Goal: Task Accomplishment & Management: Manage account settings

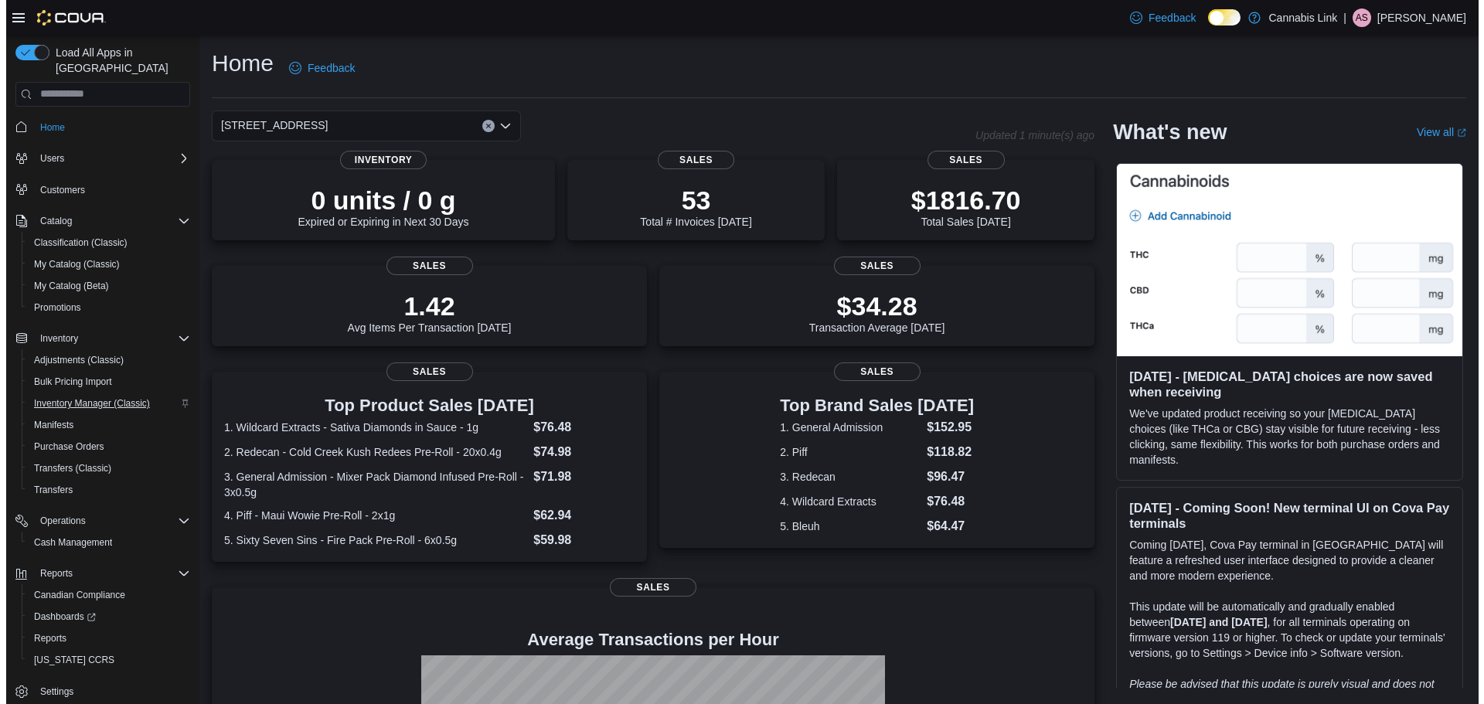
scroll to position [7, 0]
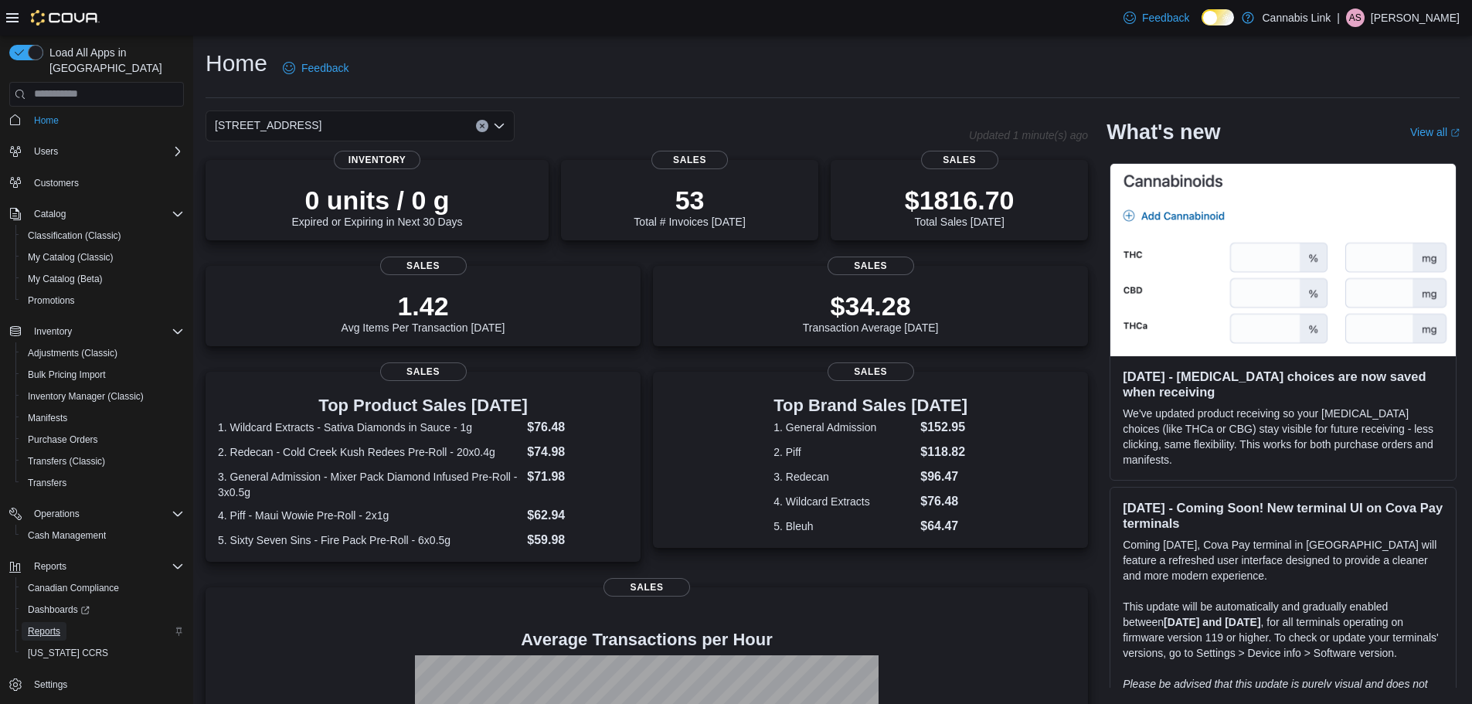
click at [64, 622] on link "Reports" at bounding box center [44, 631] width 45 height 19
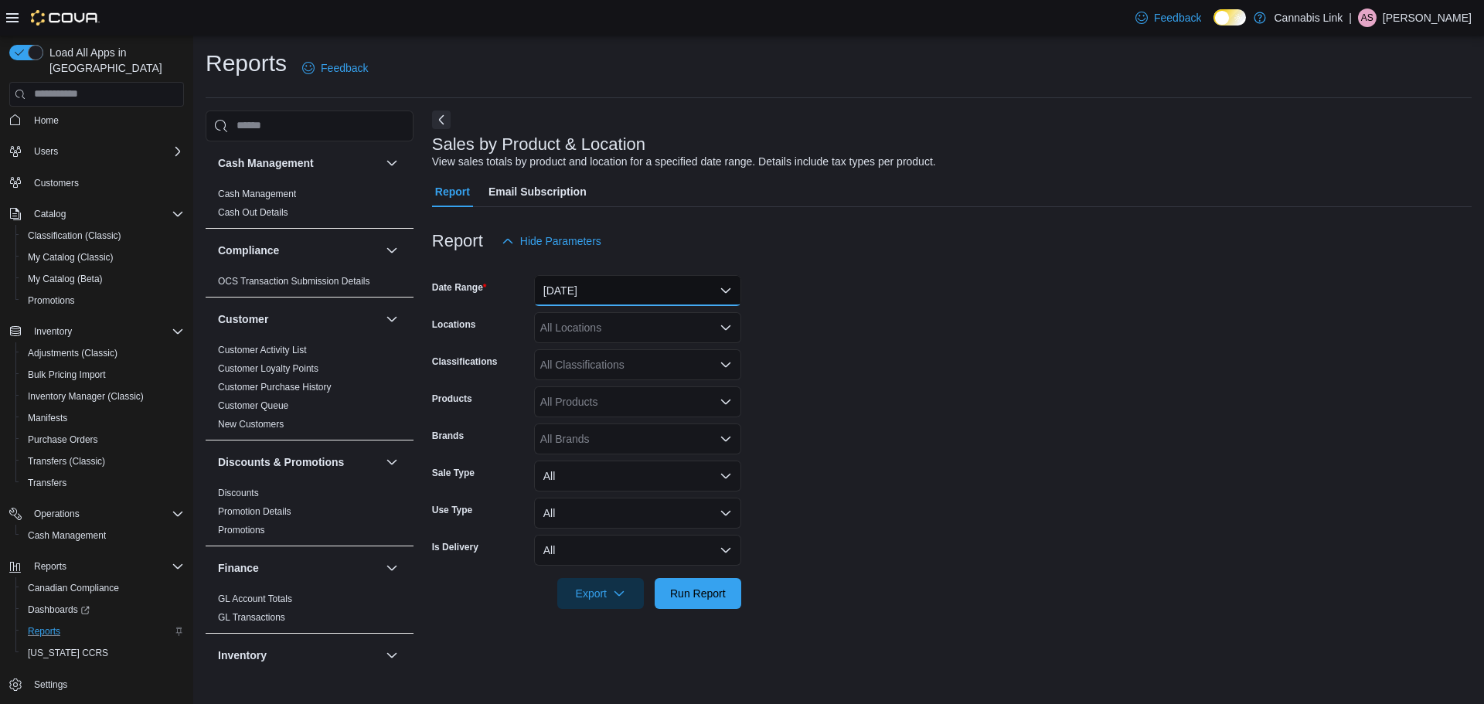
click at [665, 279] on button "Yesterday" at bounding box center [637, 290] width 207 height 31
click at [764, 290] on form "Date Range Yesterday Locations All Locations Classifications All Classification…" at bounding box center [951, 433] width 1039 height 352
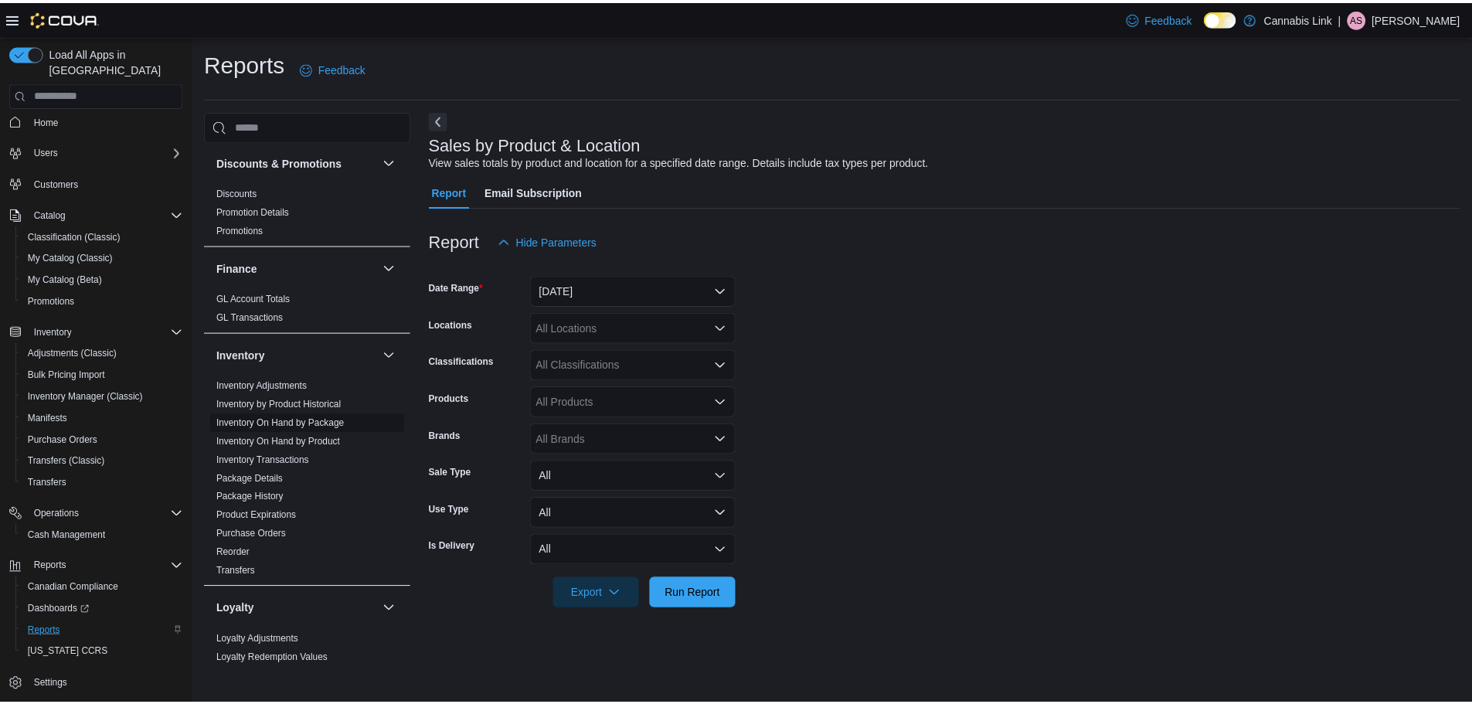
scroll to position [309, 0]
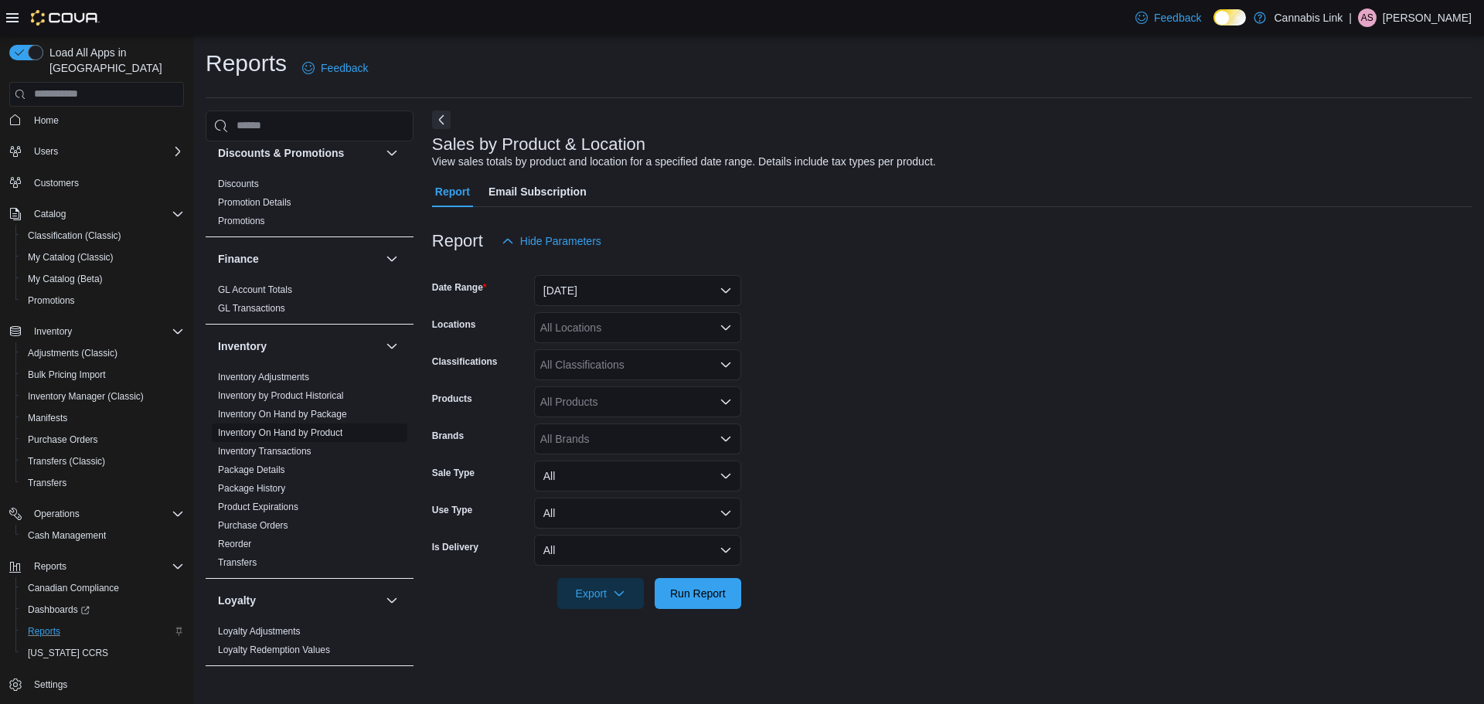
click at [335, 430] on link "Inventory On Hand by Product" at bounding box center [280, 432] width 124 height 11
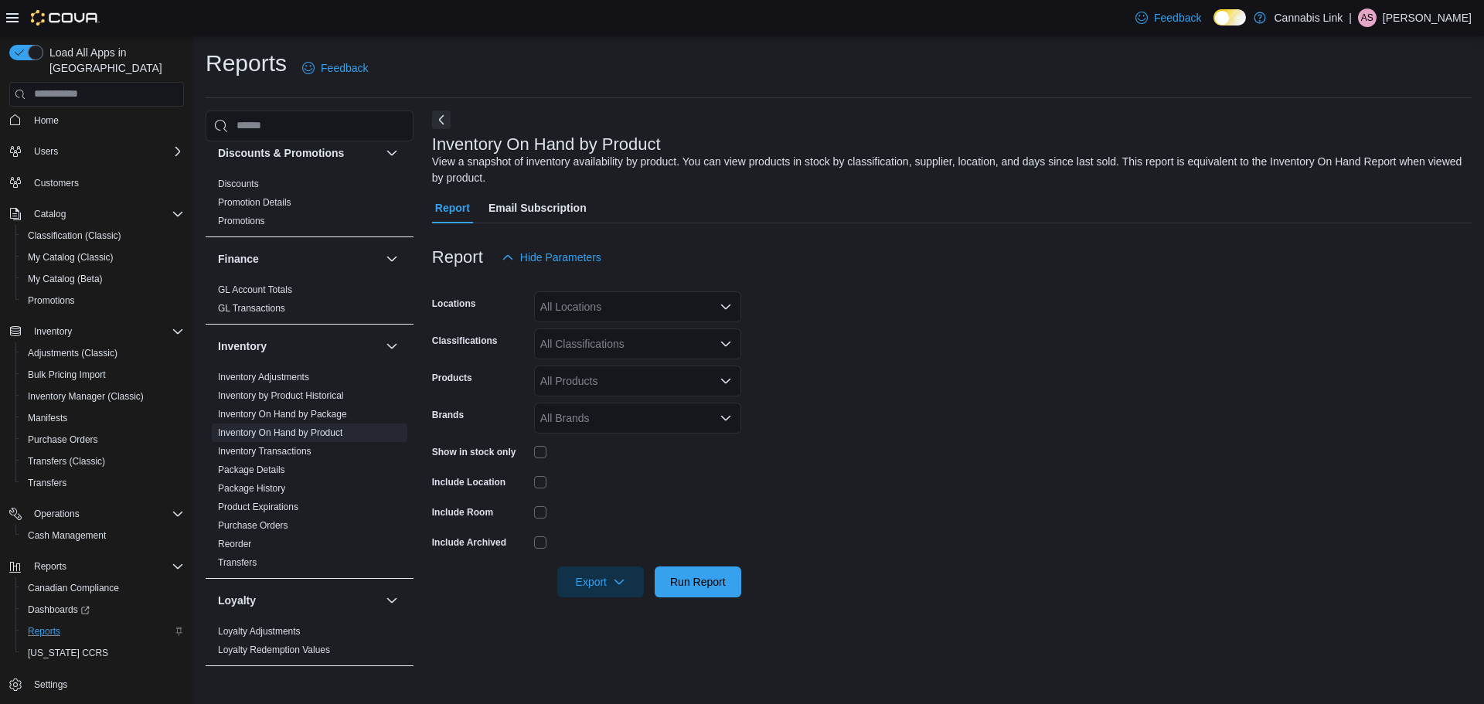
click at [612, 301] on div "All Locations" at bounding box center [637, 306] width 207 height 31
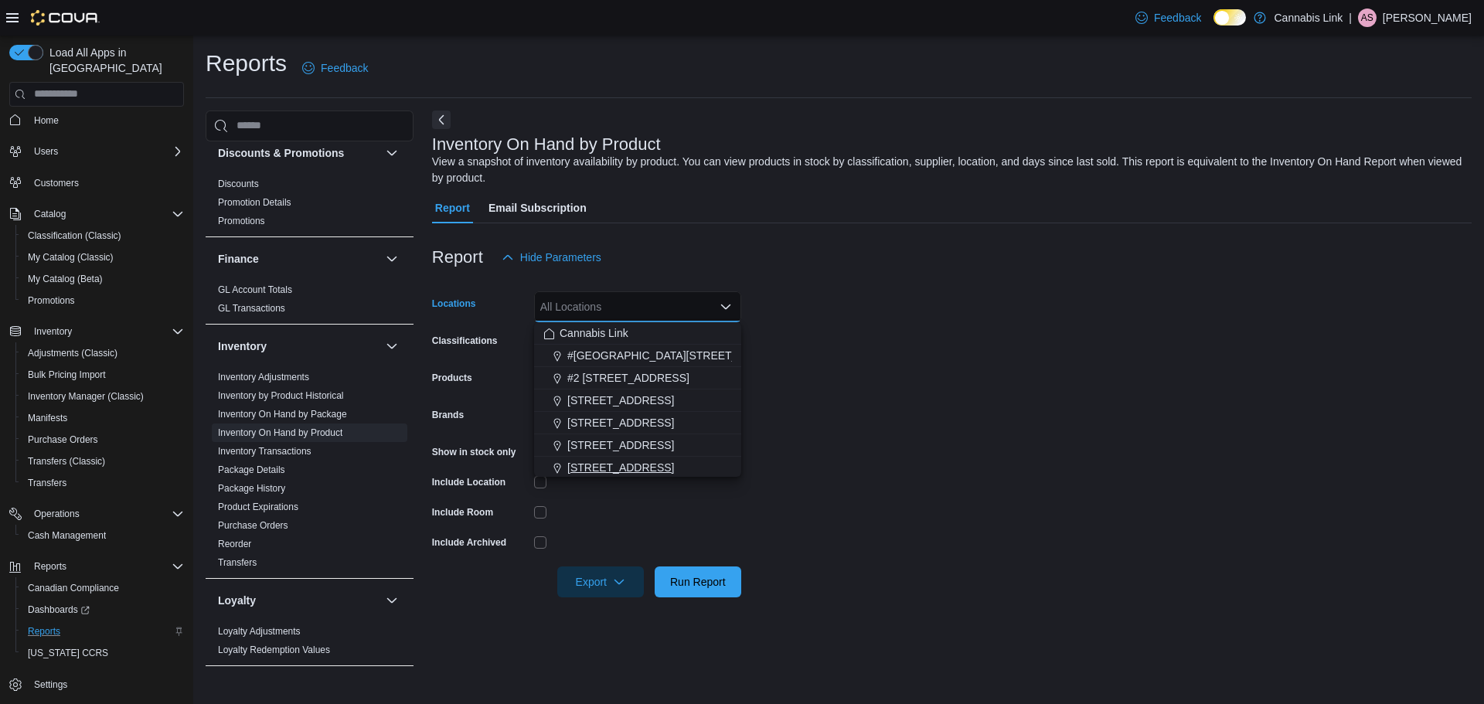
click at [638, 460] on span "[STREET_ADDRESS]" at bounding box center [620, 467] width 107 height 15
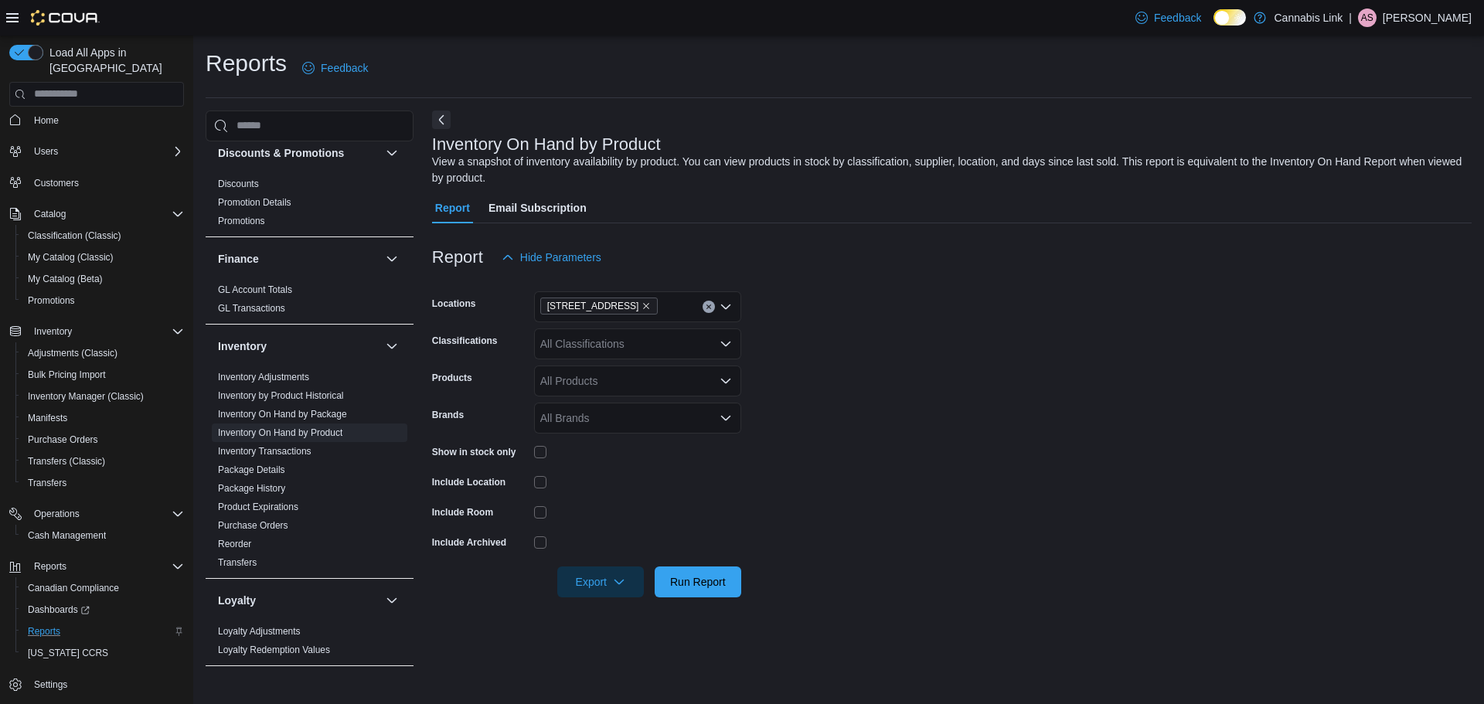
click at [637, 484] on div at bounding box center [637, 482] width 207 height 12
click at [695, 585] on span "Run Report" at bounding box center [698, 580] width 56 height 15
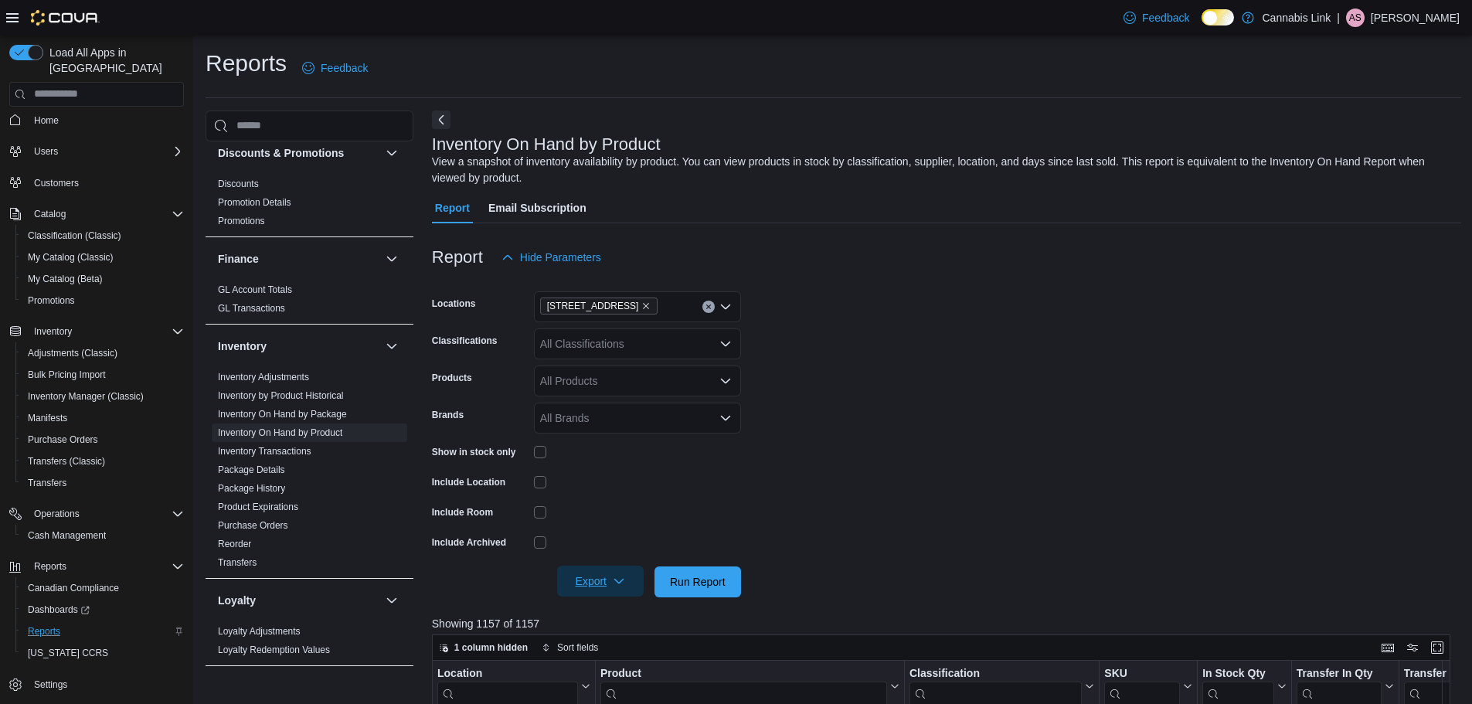
click at [627, 578] on span "Export" at bounding box center [600, 581] width 68 height 31
click at [625, 488] on span "Export to Excel" at bounding box center [603, 489] width 70 height 12
click at [900, 440] on form "Locations 509 Commissioners Rd W Classifications All Classifications Products A…" at bounding box center [946, 435] width 1029 height 325
click at [852, 274] on div at bounding box center [946, 282] width 1029 height 19
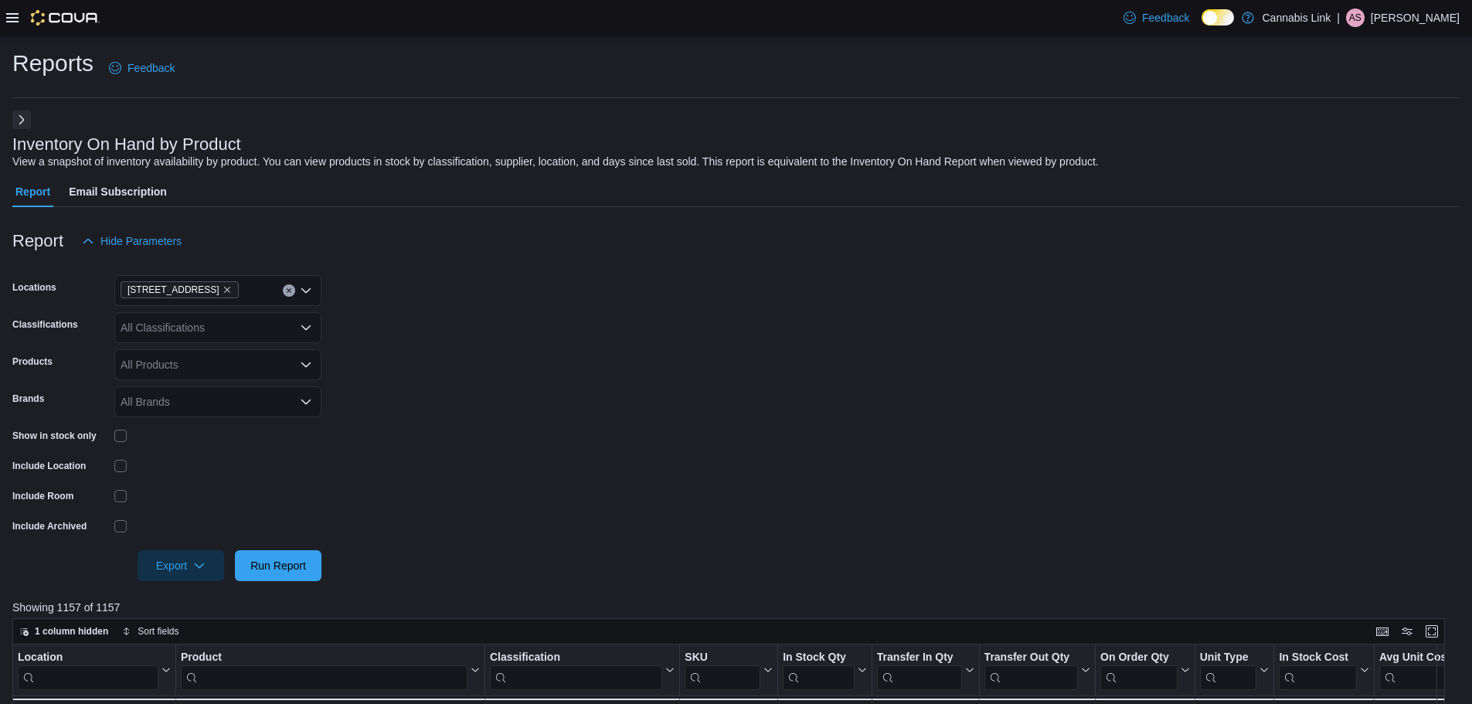
click at [18, 19] on icon at bounding box center [12, 18] width 12 height 12
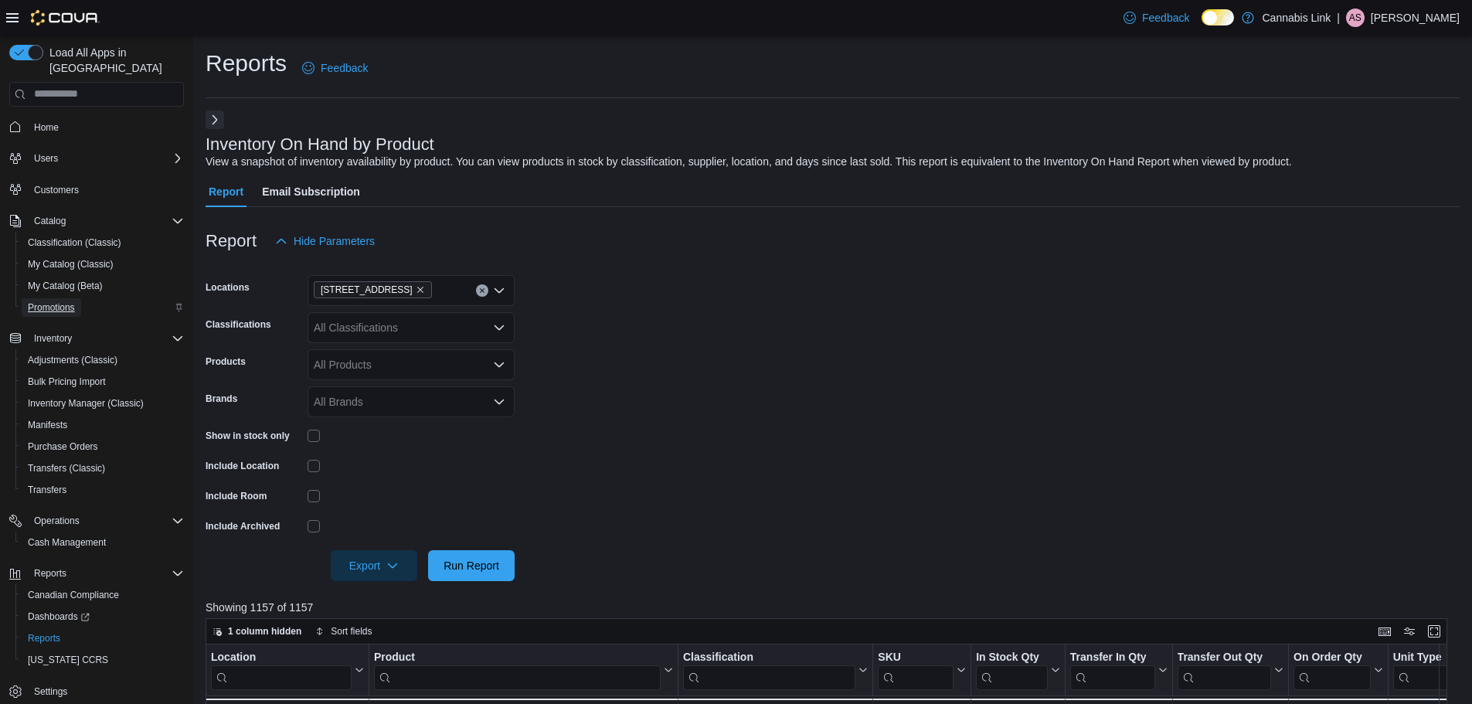
click at [80, 298] on link "Promotions" at bounding box center [51, 307] width 59 height 19
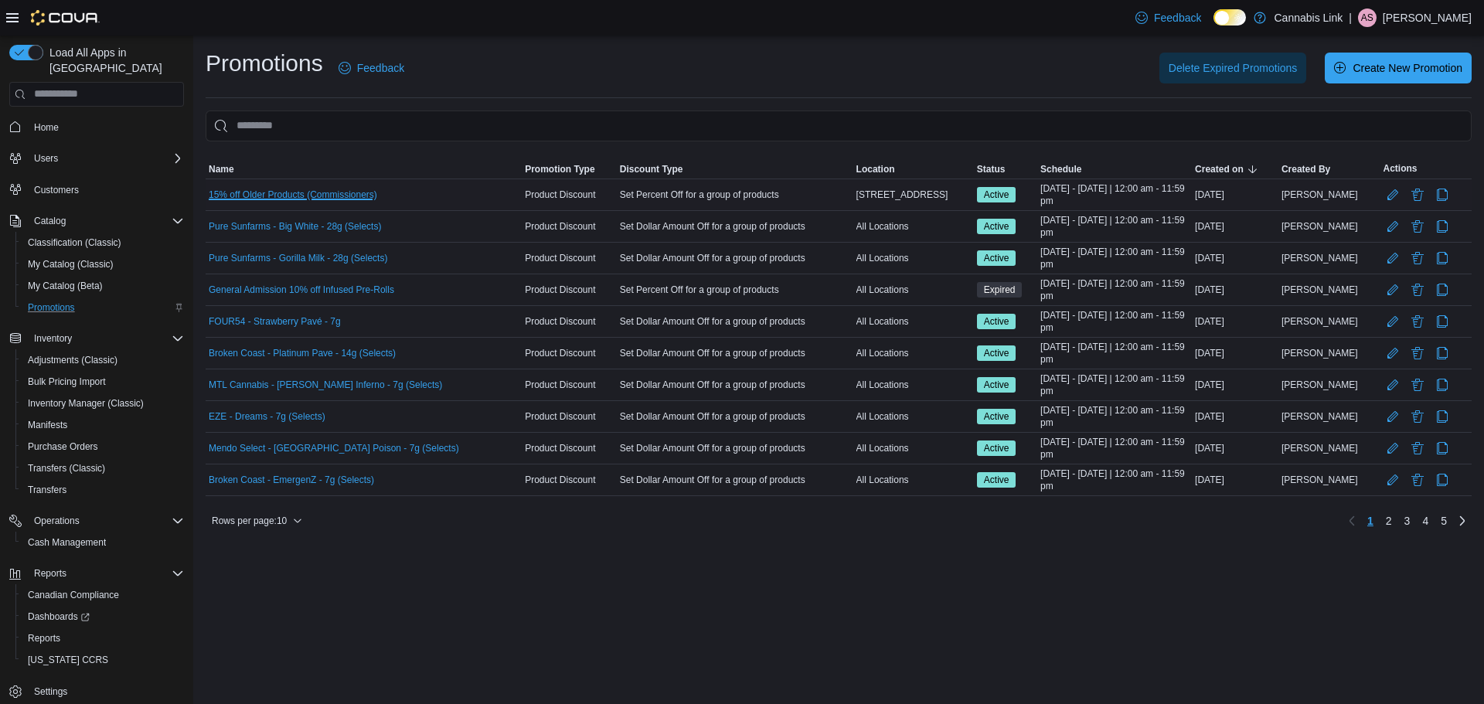
click at [308, 189] on link "15% off Older Products (Commissioners)" at bounding box center [293, 195] width 168 height 12
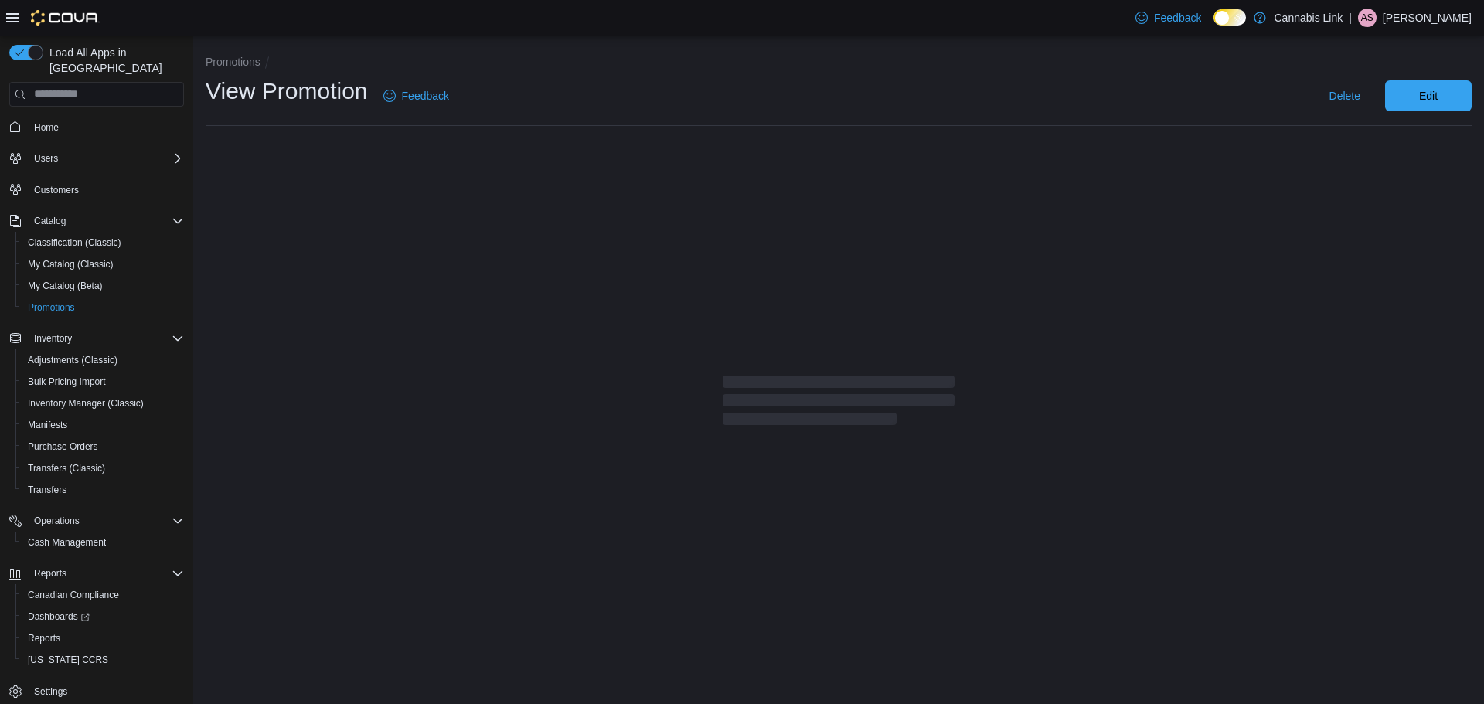
click at [634, 92] on div "Delete Edit" at bounding box center [969, 95] width 1004 height 31
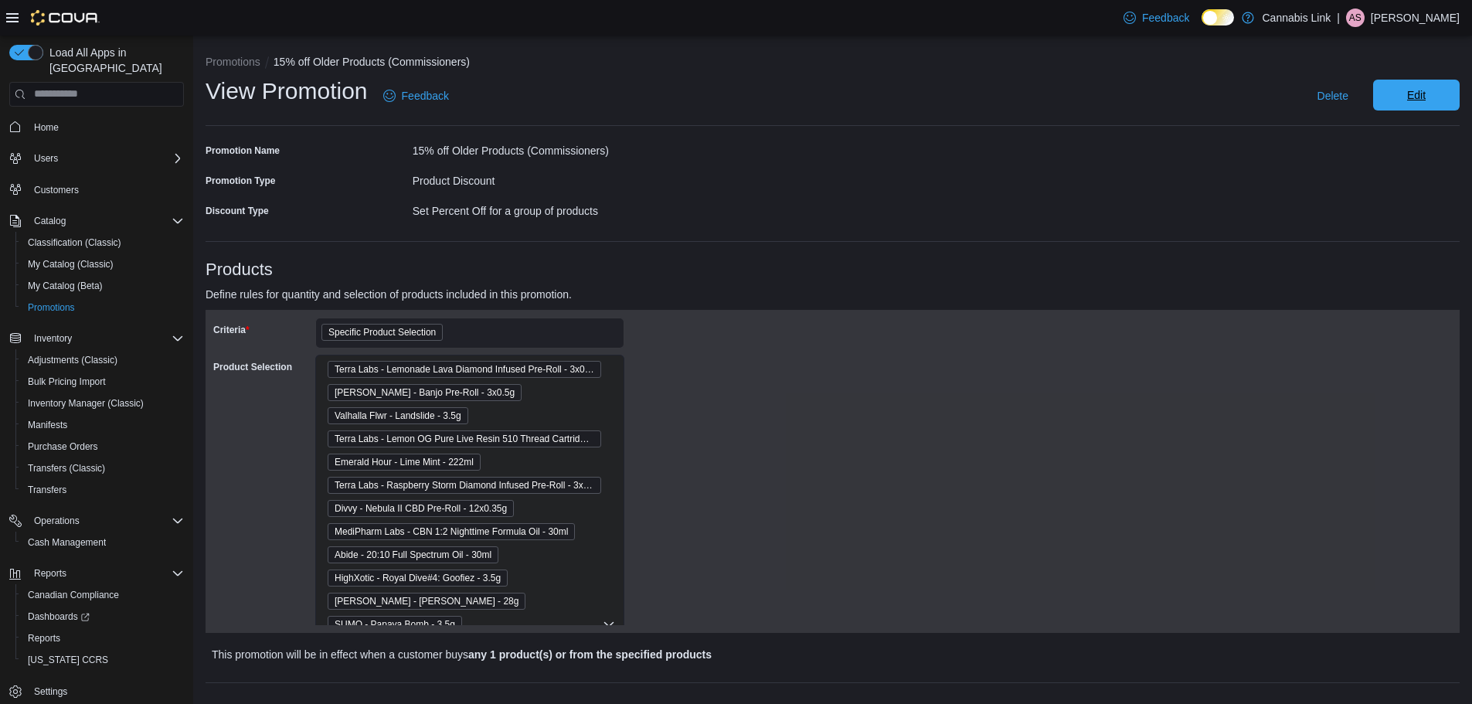
click at [1422, 103] on span "Edit" at bounding box center [1416, 94] width 19 height 15
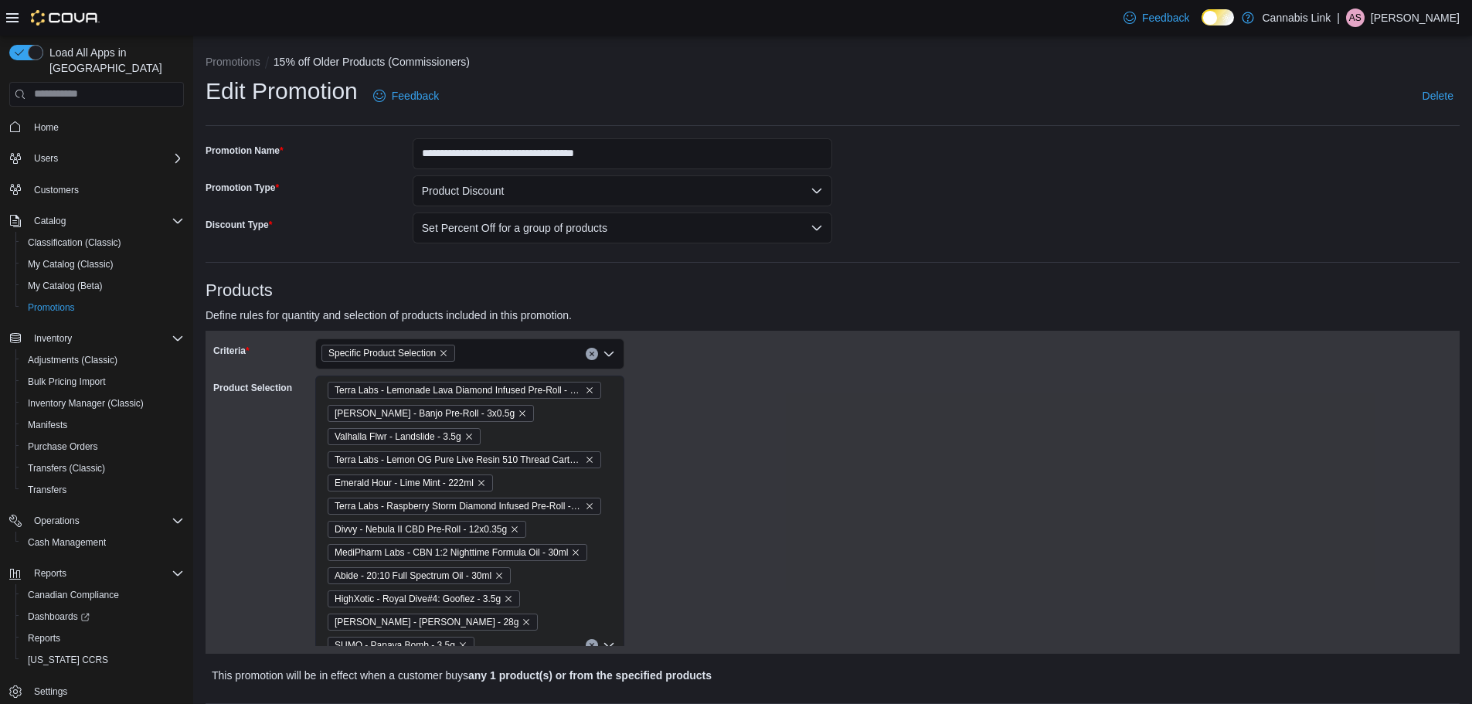
click at [580, 419] on div "Terra Labs - Lemonade Lava Diamond Infused Pre-Roll - 3x0.5g Dom Jackson - Banj…" at bounding box center [469, 645] width 309 height 539
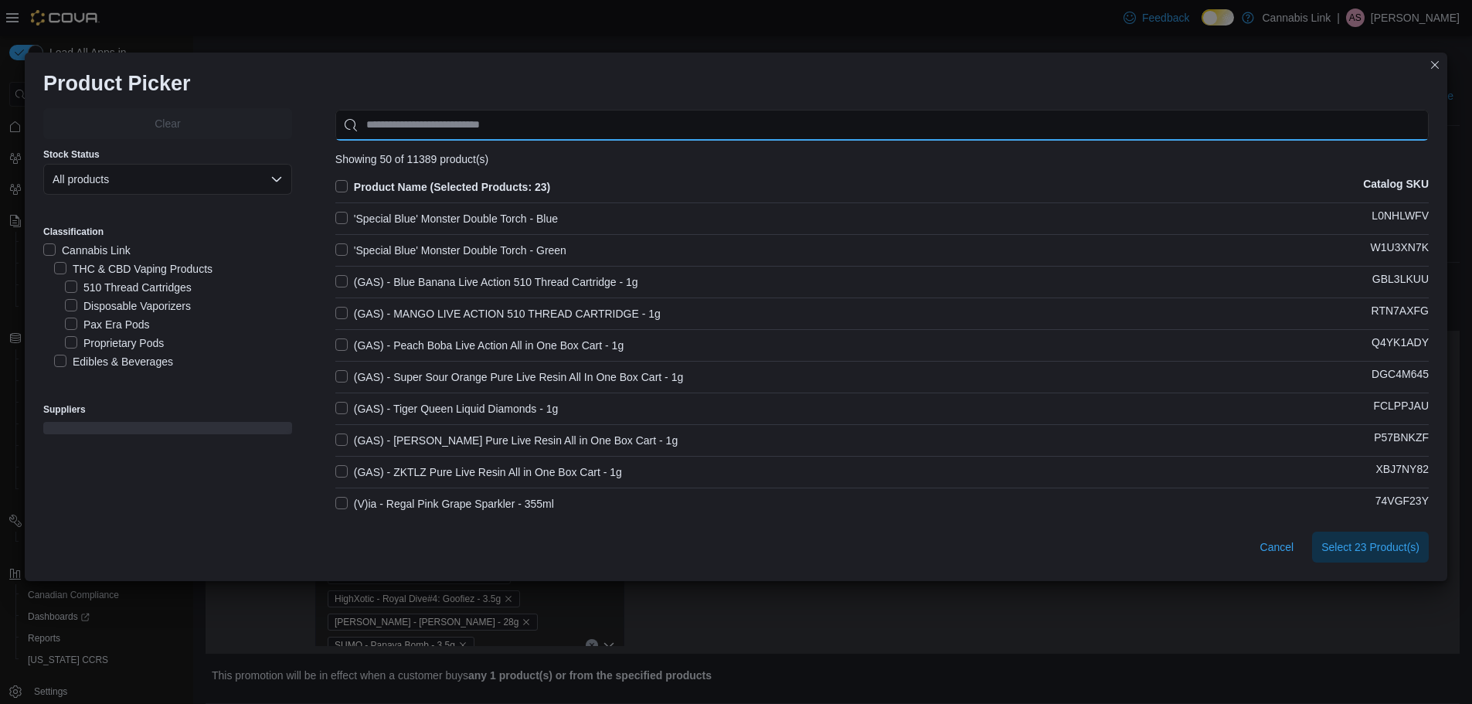
click at [584, 125] on input "Use aria labels when no actual label is in use" at bounding box center [881, 125] width 1093 height 31
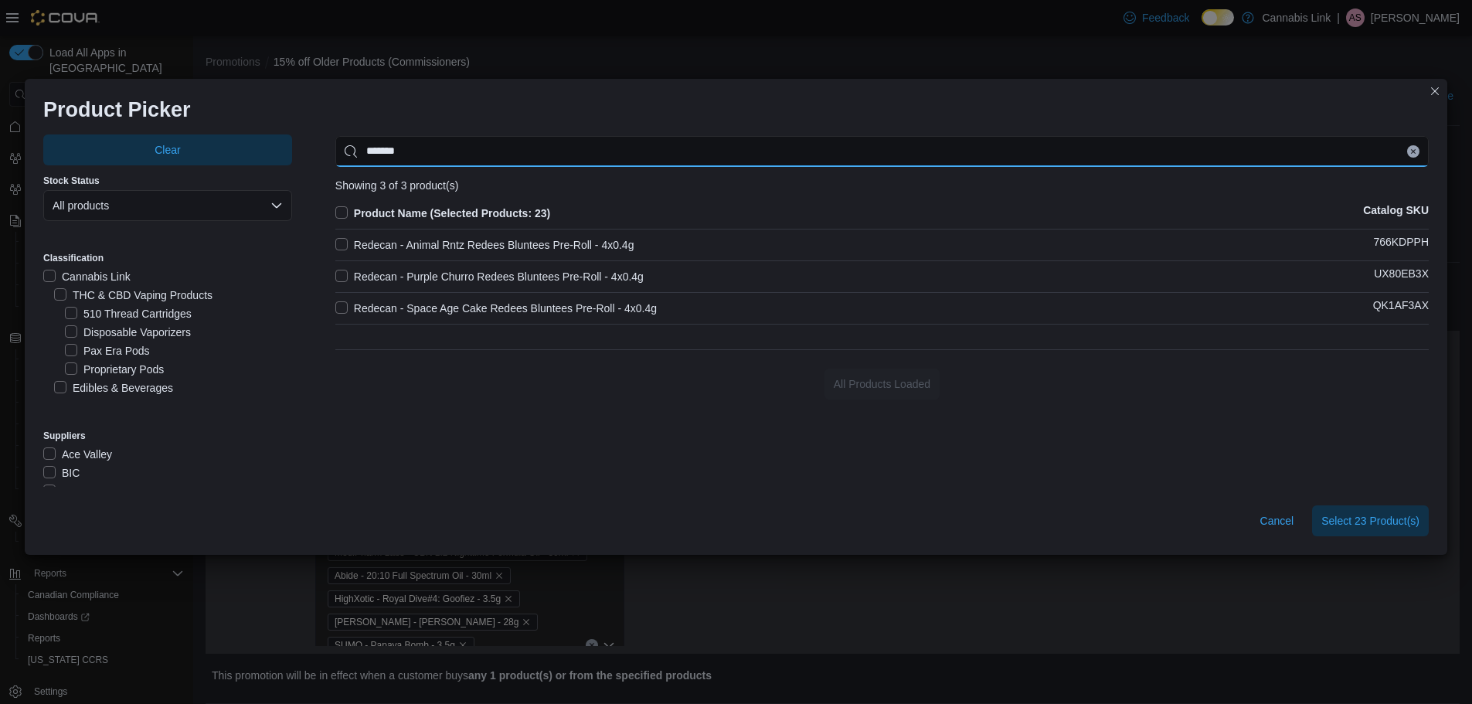
type input "*******"
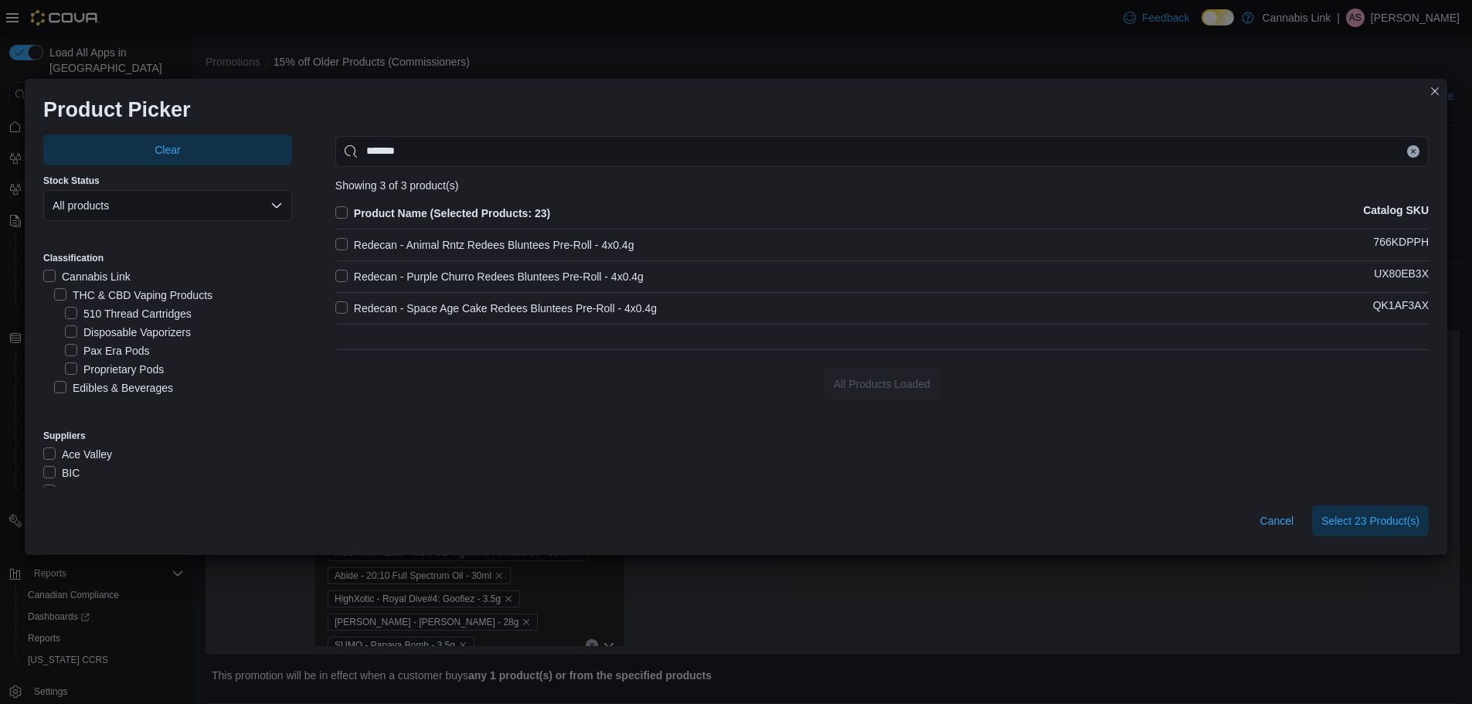
click at [533, 268] on label "Redecan - Purple Churro Redees Bluntees Pre-Roll - 4x0.4g" at bounding box center [489, 276] width 308 height 19
click at [530, 316] on div "Product Name (Selected Products: 24) Catalog SKU Redecan - Animal Rntz Redees B…" at bounding box center [881, 267] width 1093 height 127
click at [343, 302] on label "Redecan - Space Age Cake Redees Bluntees Pre-Roll - 4x0.4g" at bounding box center [495, 308] width 321 height 19
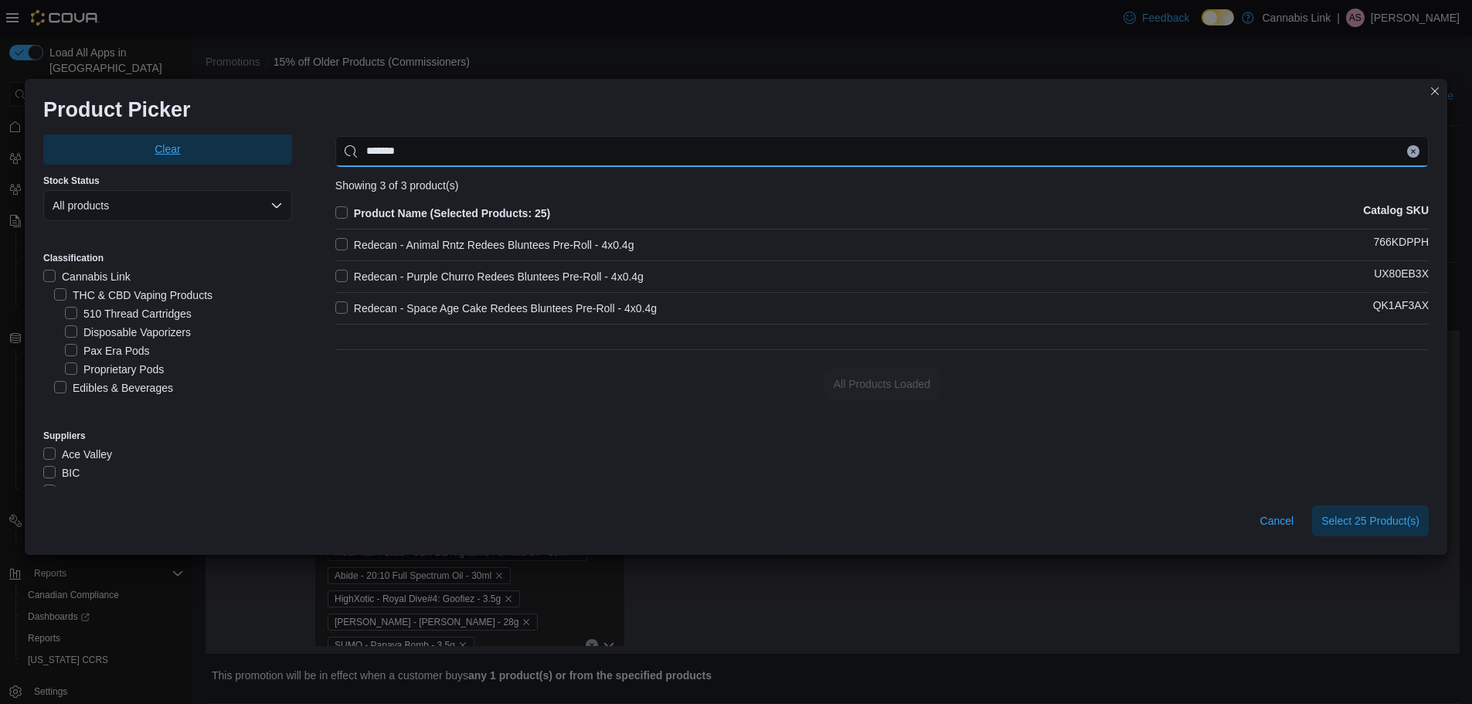
drag, startPoint x: 403, startPoint y: 150, endPoint x: 215, endPoint y: 143, distance: 187.9
click at [215, 143] on div "Clear Stock Status All products Classification Cannabis Link THC & CBD Vaping P…" at bounding box center [735, 310] width 1385 height 352
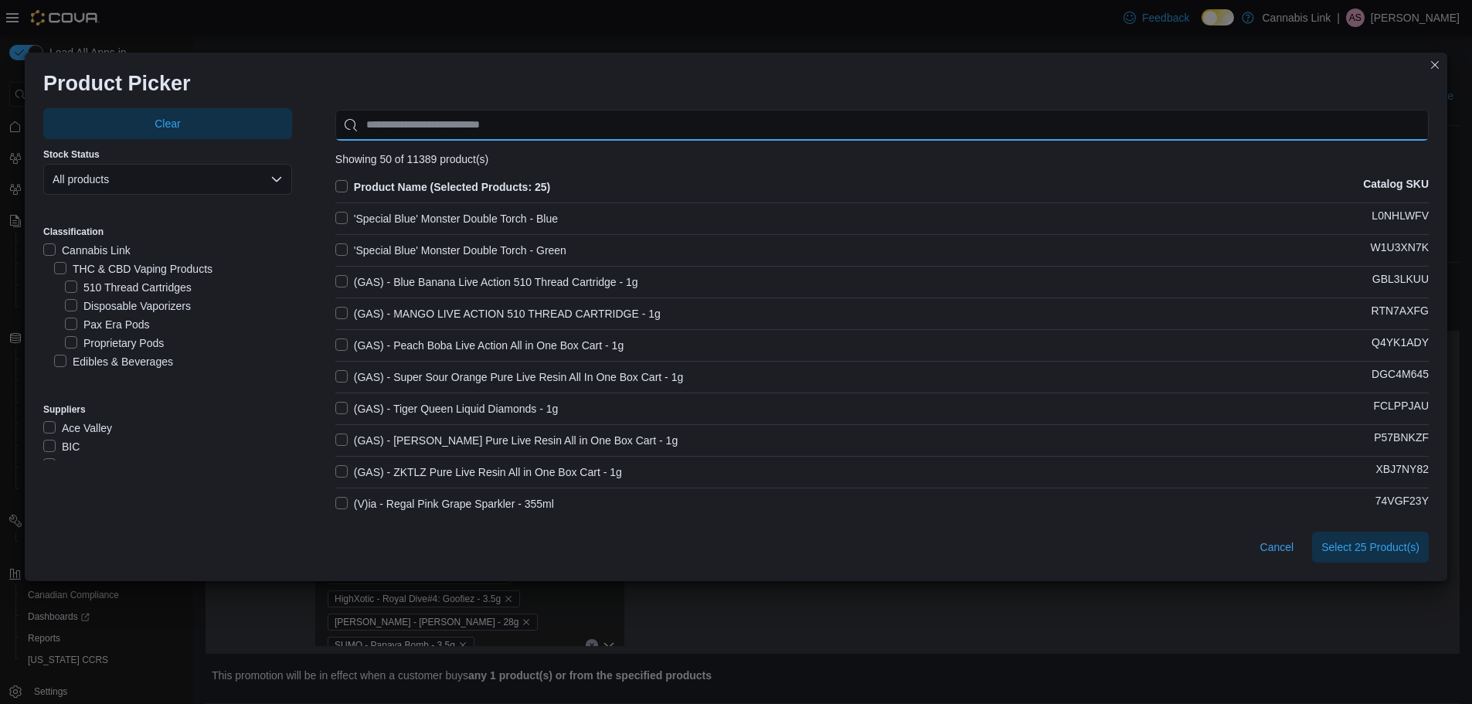
click at [437, 128] on input "Use aria labels when no actual label is in use" at bounding box center [881, 125] width 1093 height 31
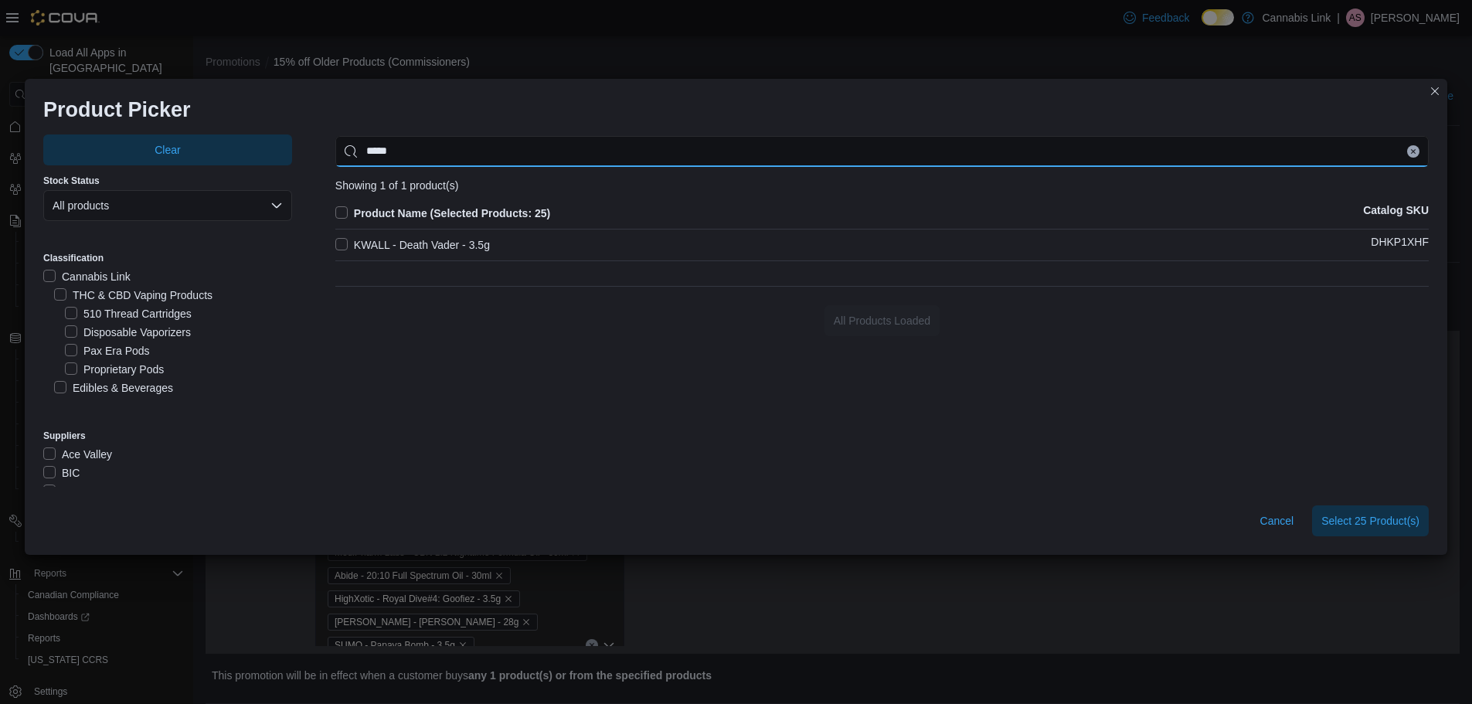
type input "*****"
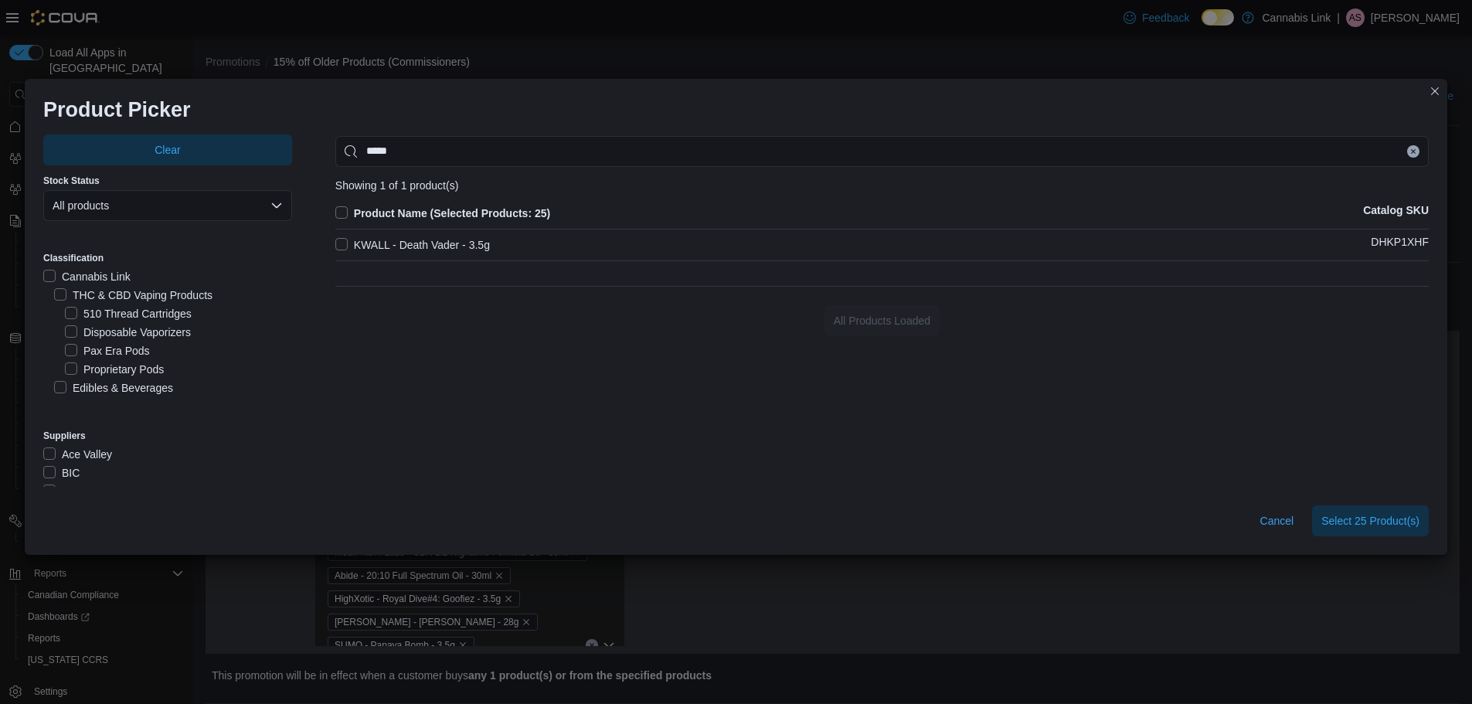
click at [402, 245] on label "KWALL - Death Vader - 3.5g" at bounding box center [412, 245] width 155 height 19
click at [1347, 515] on span "Select 26 Product(s)" at bounding box center [1370, 519] width 98 height 15
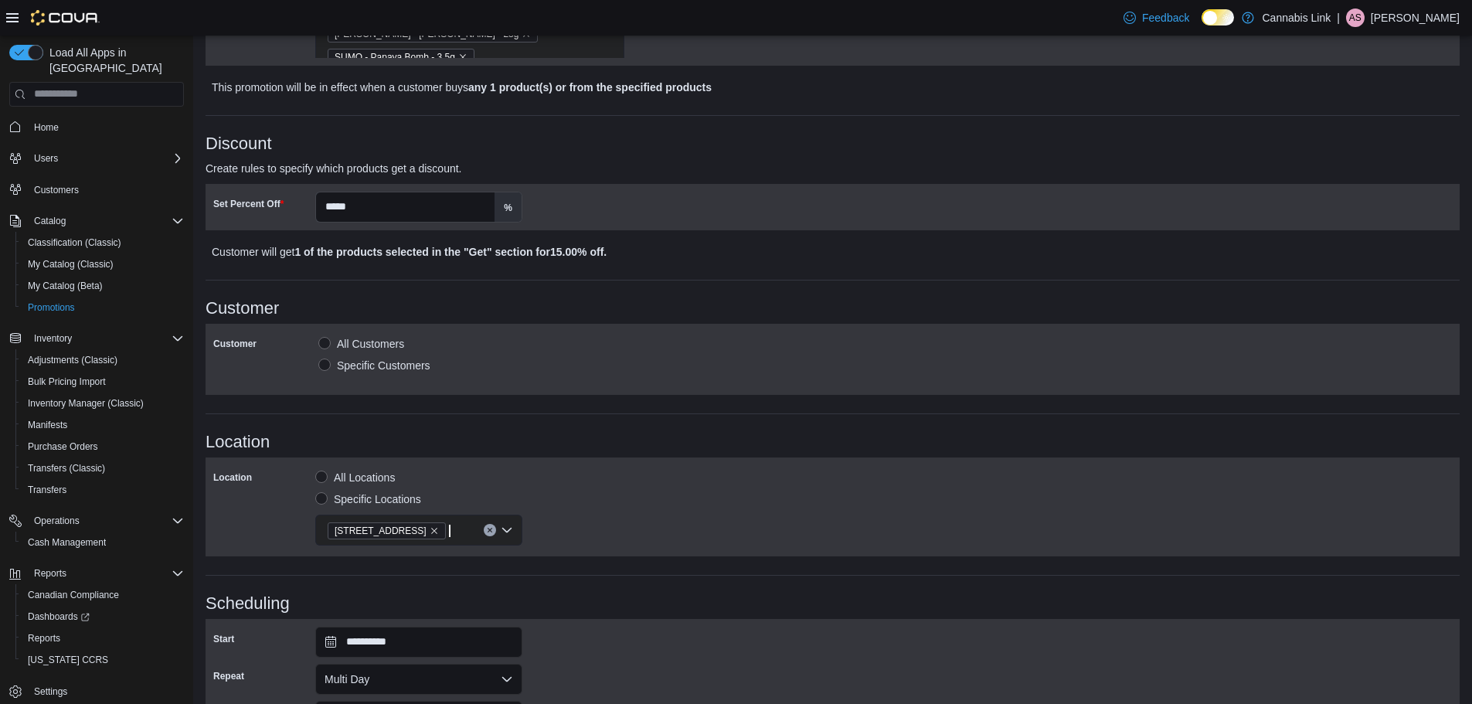
scroll to position [744, 0]
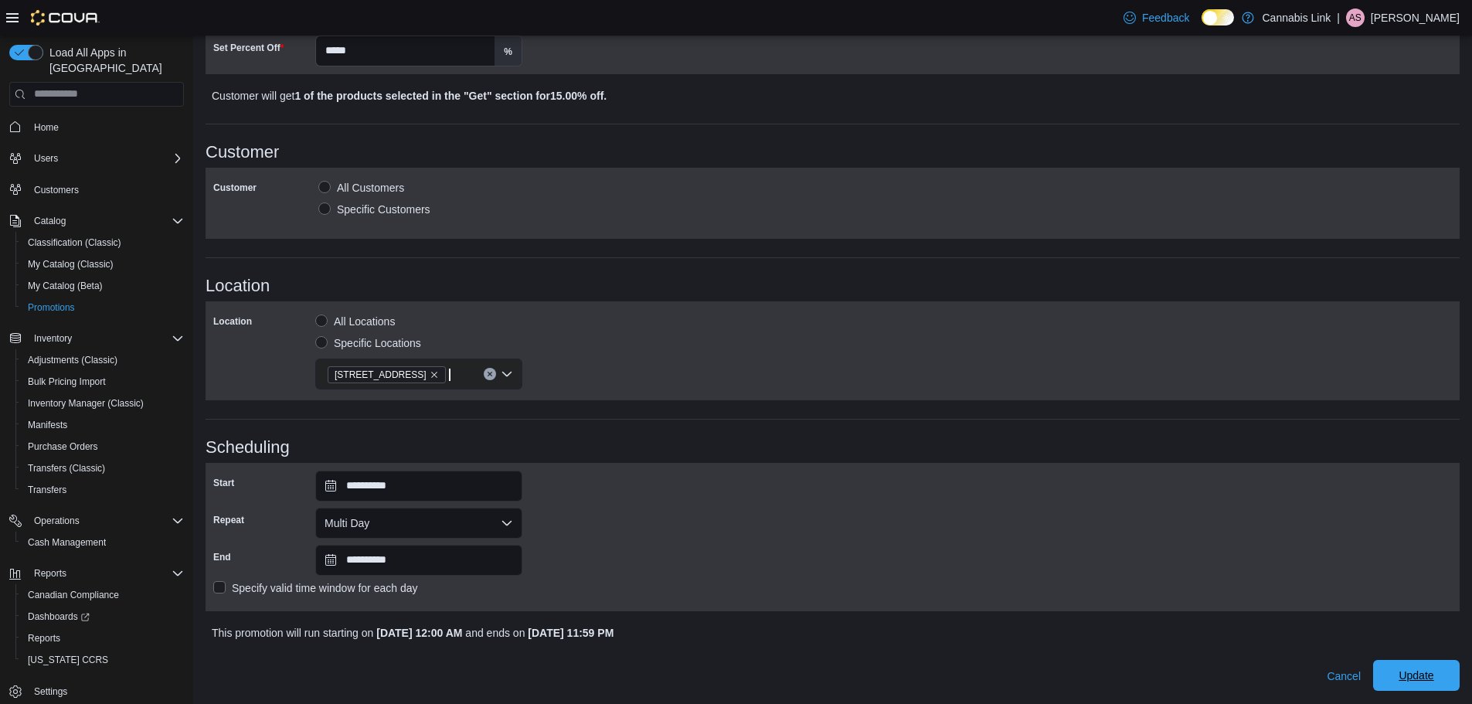
click at [1426, 674] on span "Update" at bounding box center [1416, 675] width 35 height 15
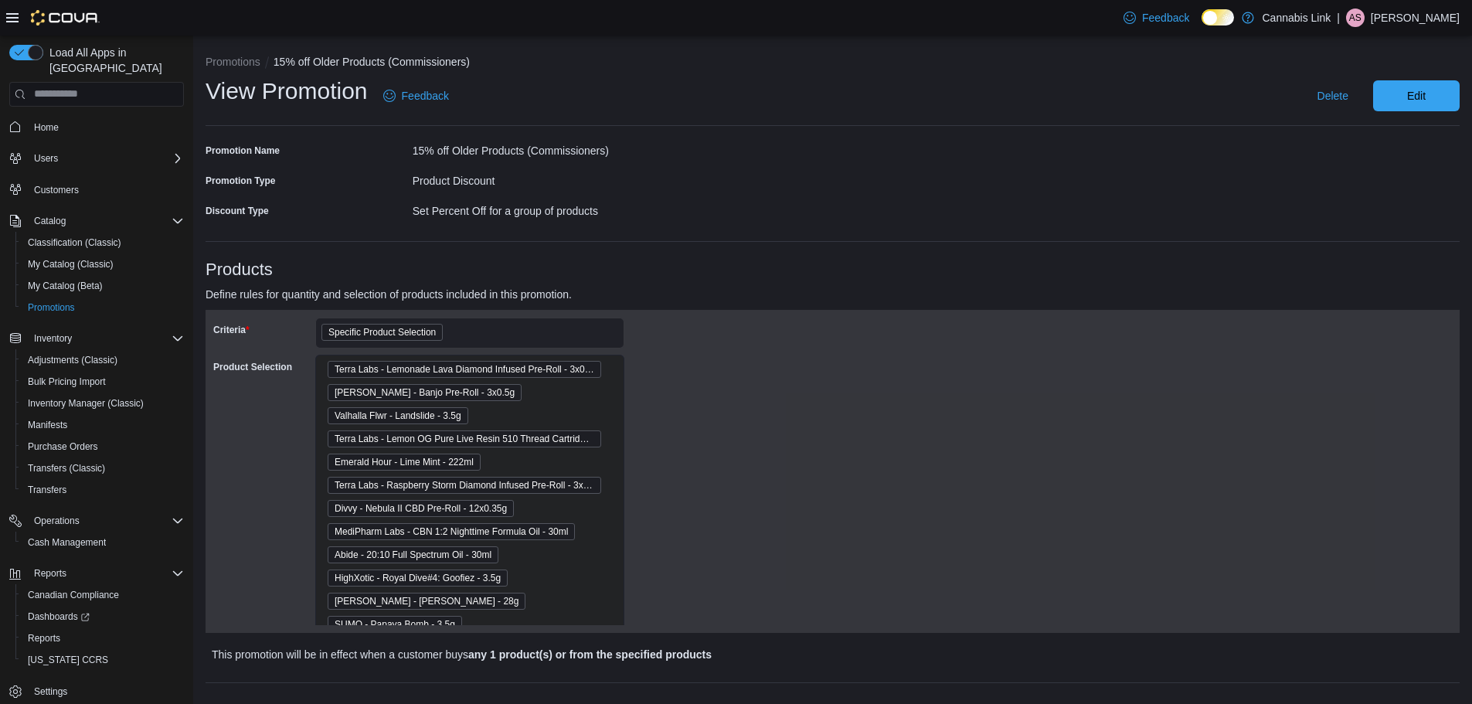
click at [817, 250] on div "Promotion Name 15% off Older Products (Commissioners) Promotion Type Product Di…" at bounding box center [833, 699] width 1254 height 1122
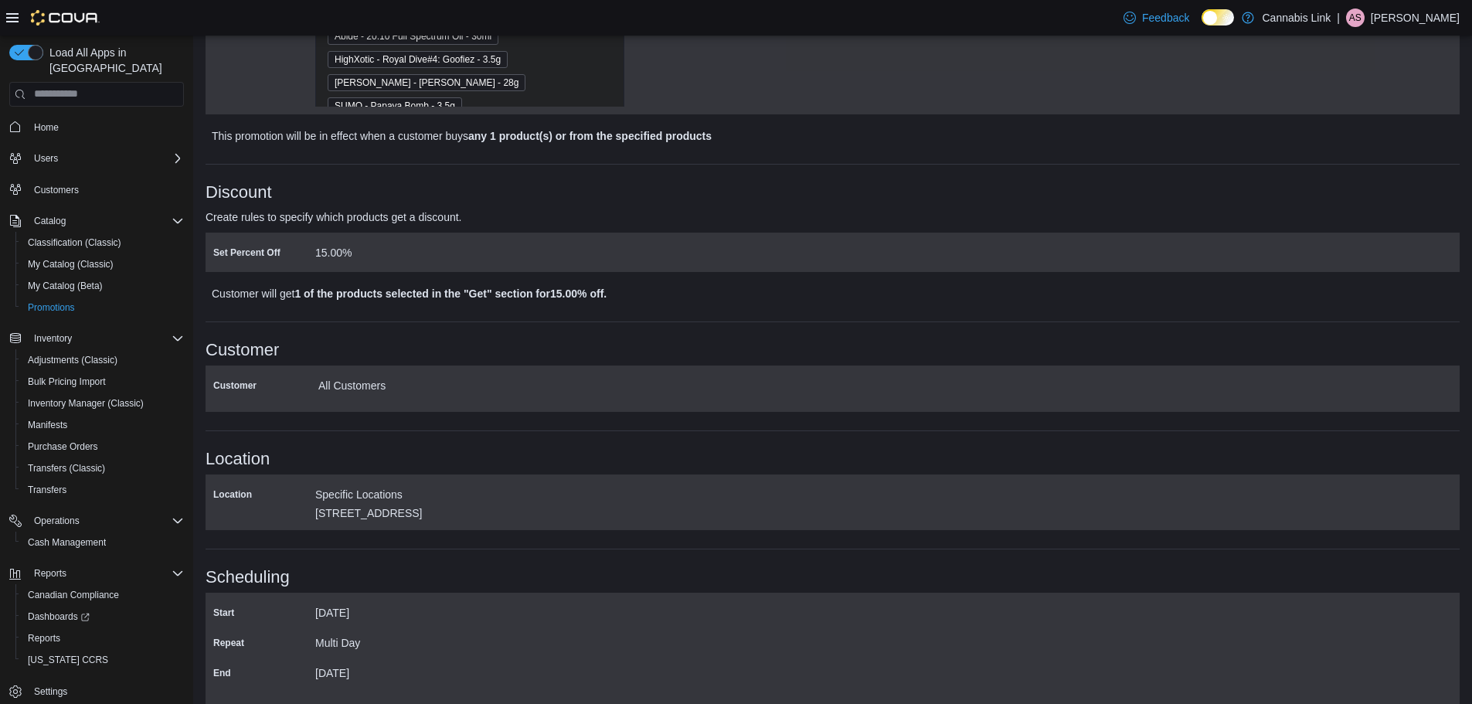
scroll to position [491, 0]
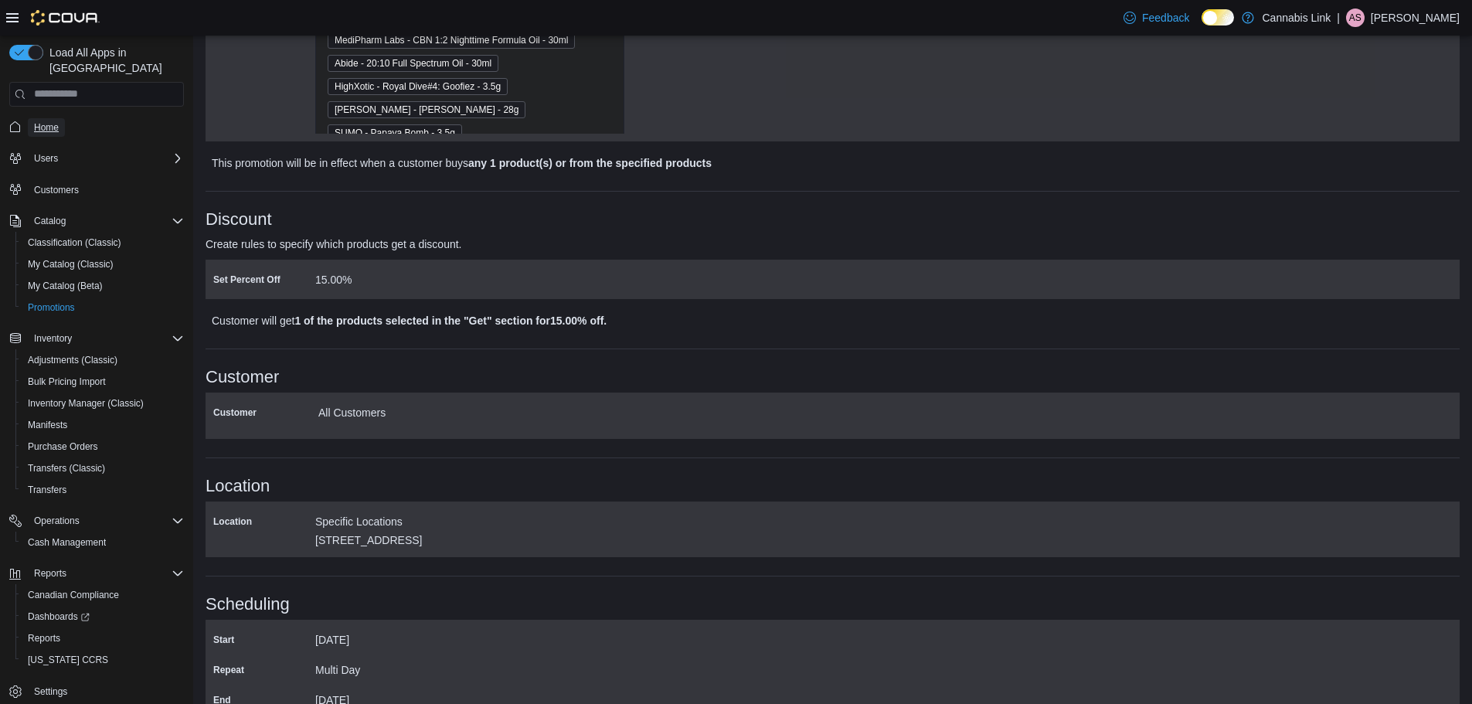
click at [59, 118] on link "Home" at bounding box center [46, 127] width 37 height 19
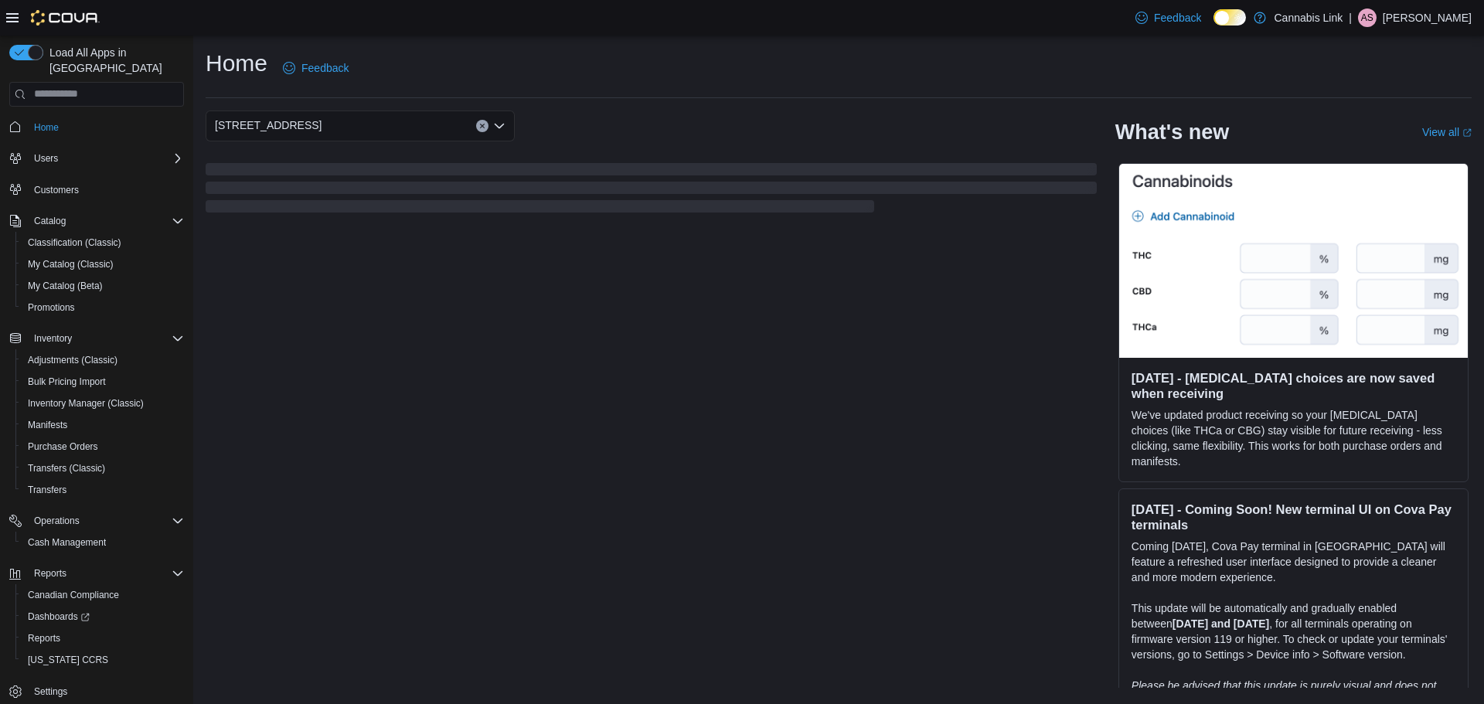
click at [651, 114] on div "[STREET_ADDRESS]" at bounding box center [651, 125] width 891 height 31
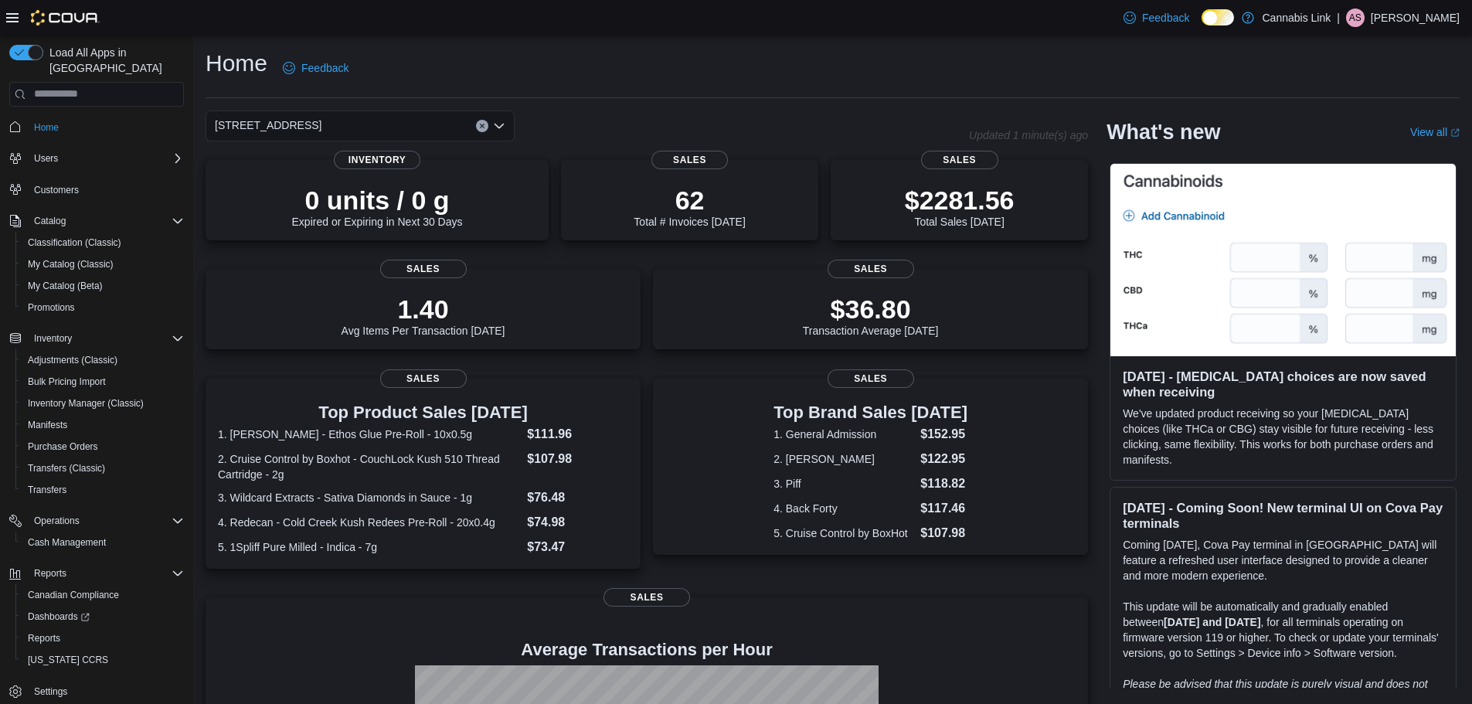
click at [505, 125] on icon "Open list of options" at bounding box center [499, 126] width 12 height 12
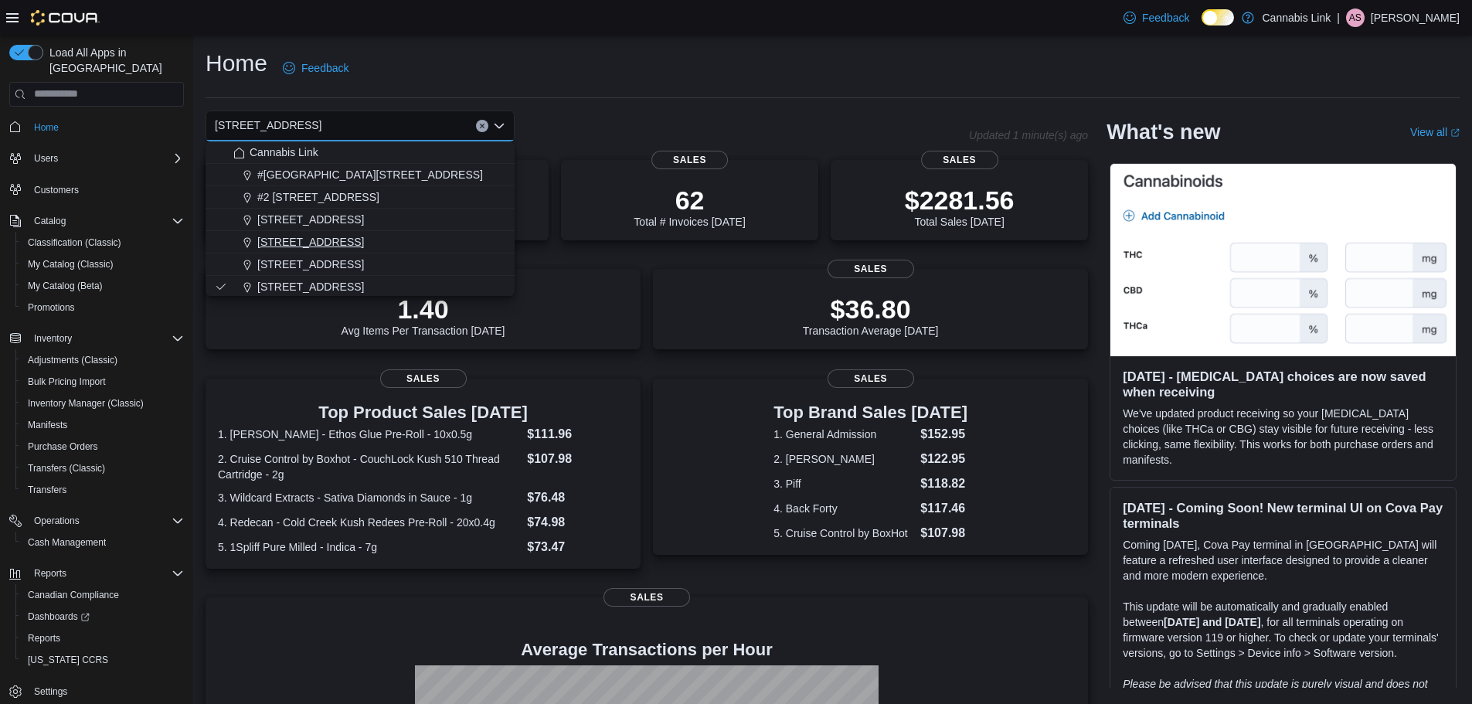
click at [444, 241] on div "1295 Highbury Ave N" at bounding box center [369, 241] width 272 height 15
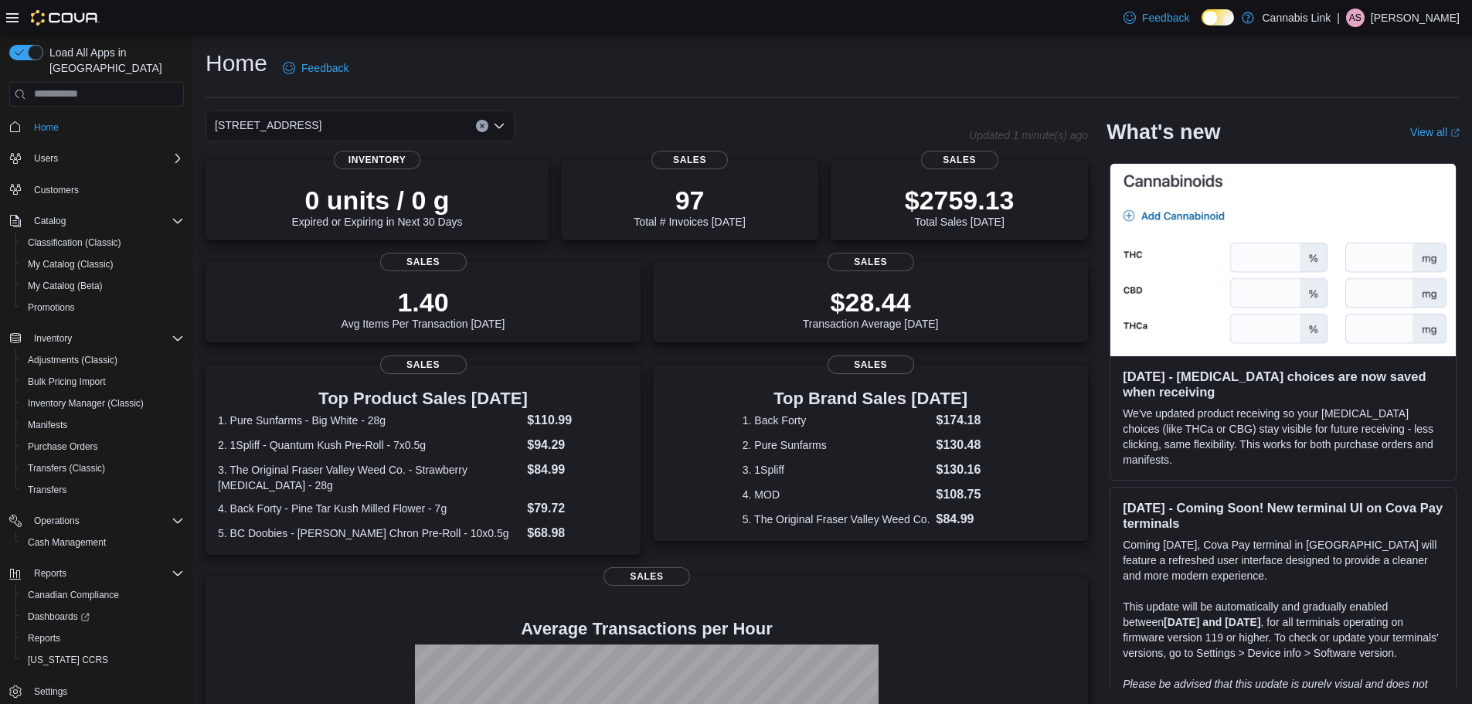
click at [505, 122] on div "1295 Highbury Ave N Combo box. Selected. 1295 Highbury Ave N. Press Backspace t…" at bounding box center [360, 125] width 309 height 31
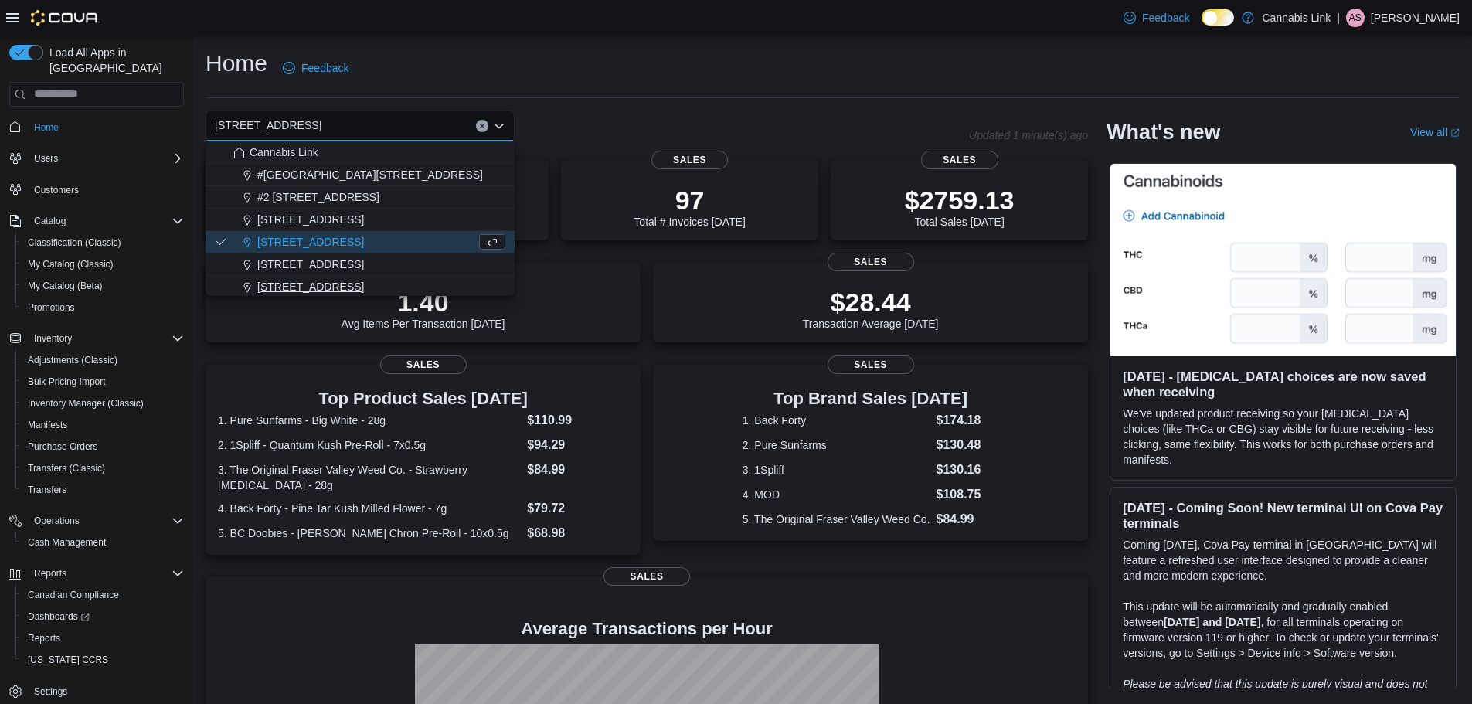
click at [459, 288] on div "[STREET_ADDRESS]" at bounding box center [369, 286] width 272 height 15
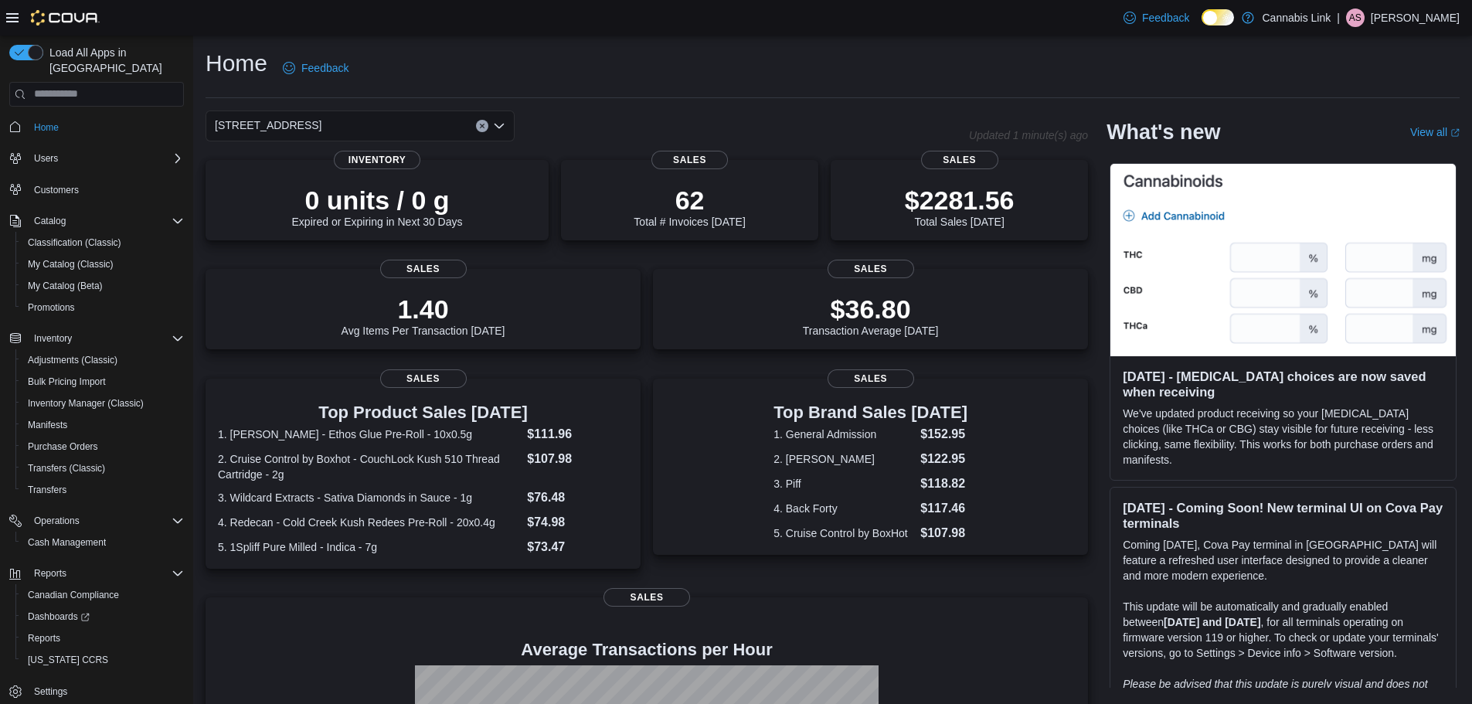
click at [607, 101] on div "Home Feedback 509 Commissioners Rd W Combo box. Selected. 509 Commissioners Rd …" at bounding box center [832, 484] width 1279 height 897
click at [607, 100] on div "Home Feedback 509 Commissioners Rd W Updated 1 minute(s) ago 0 units / 0 g Expi…" at bounding box center [832, 484] width 1279 height 897
